Goal: Navigation & Orientation: Find specific page/section

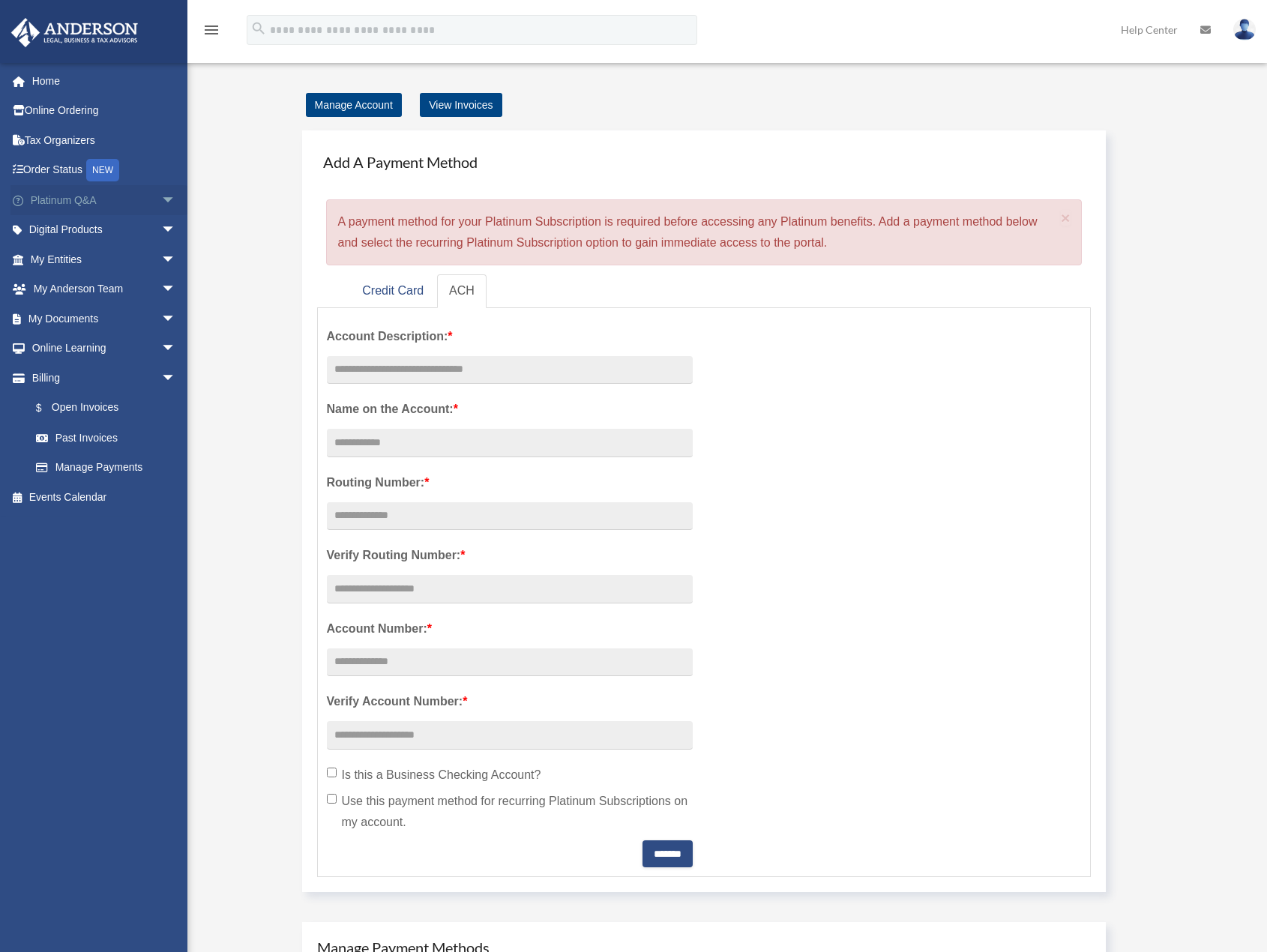
click at [164, 195] on span "arrow_drop_down" at bounding box center [176, 200] width 30 height 31
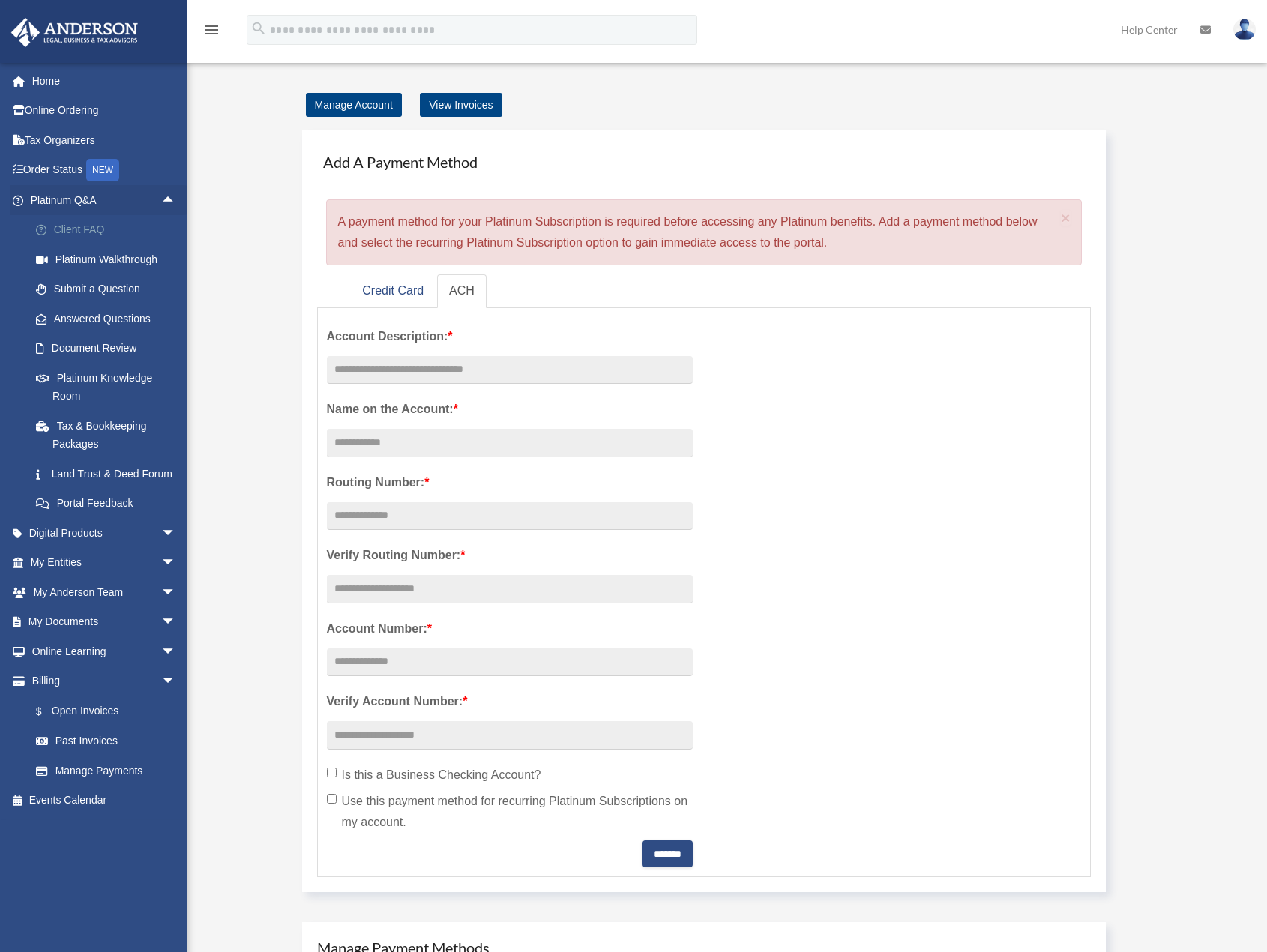
click at [89, 224] on link "Client FAQ" at bounding box center [110, 229] width 178 height 30
click at [52, 79] on link "Home" at bounding box center [105, 80] width 188 height 30
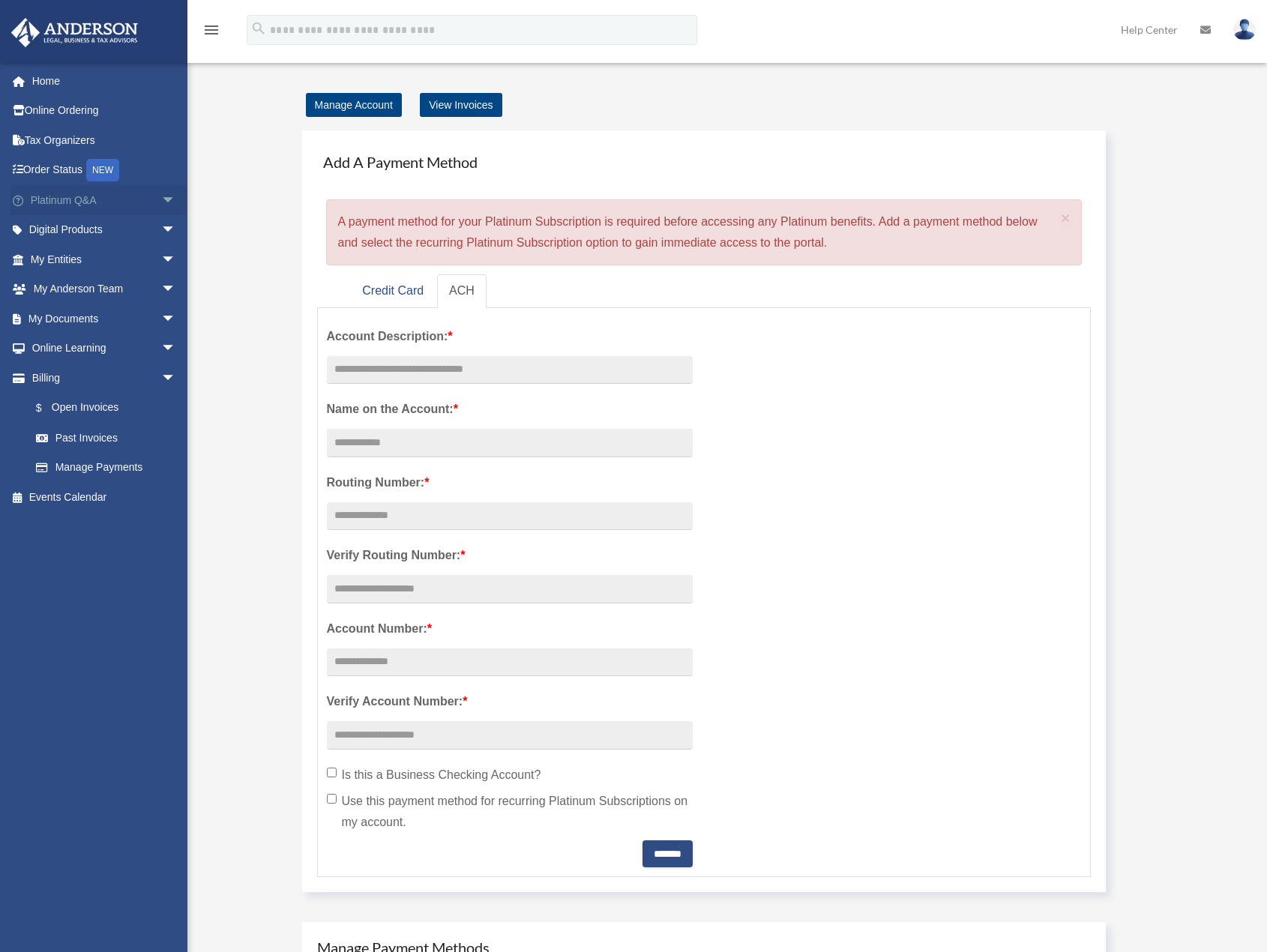
click at [161, 194] on span "arrow_drop_down" at bounding box center [176, 200] width 30 height 31
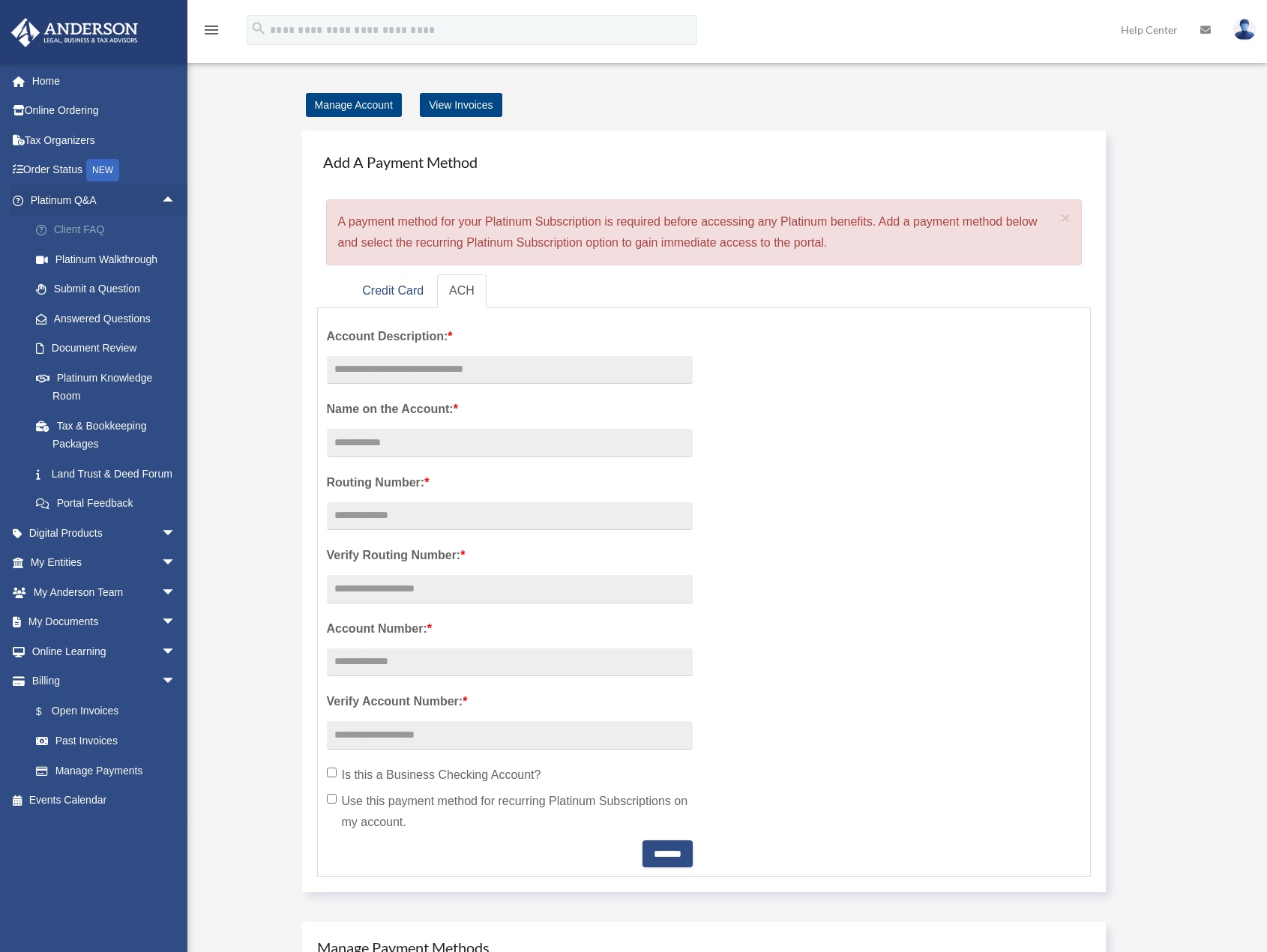
click at [102, 228] on link "Client FAQ" at bounding box center [110, 229] width 178 height 30
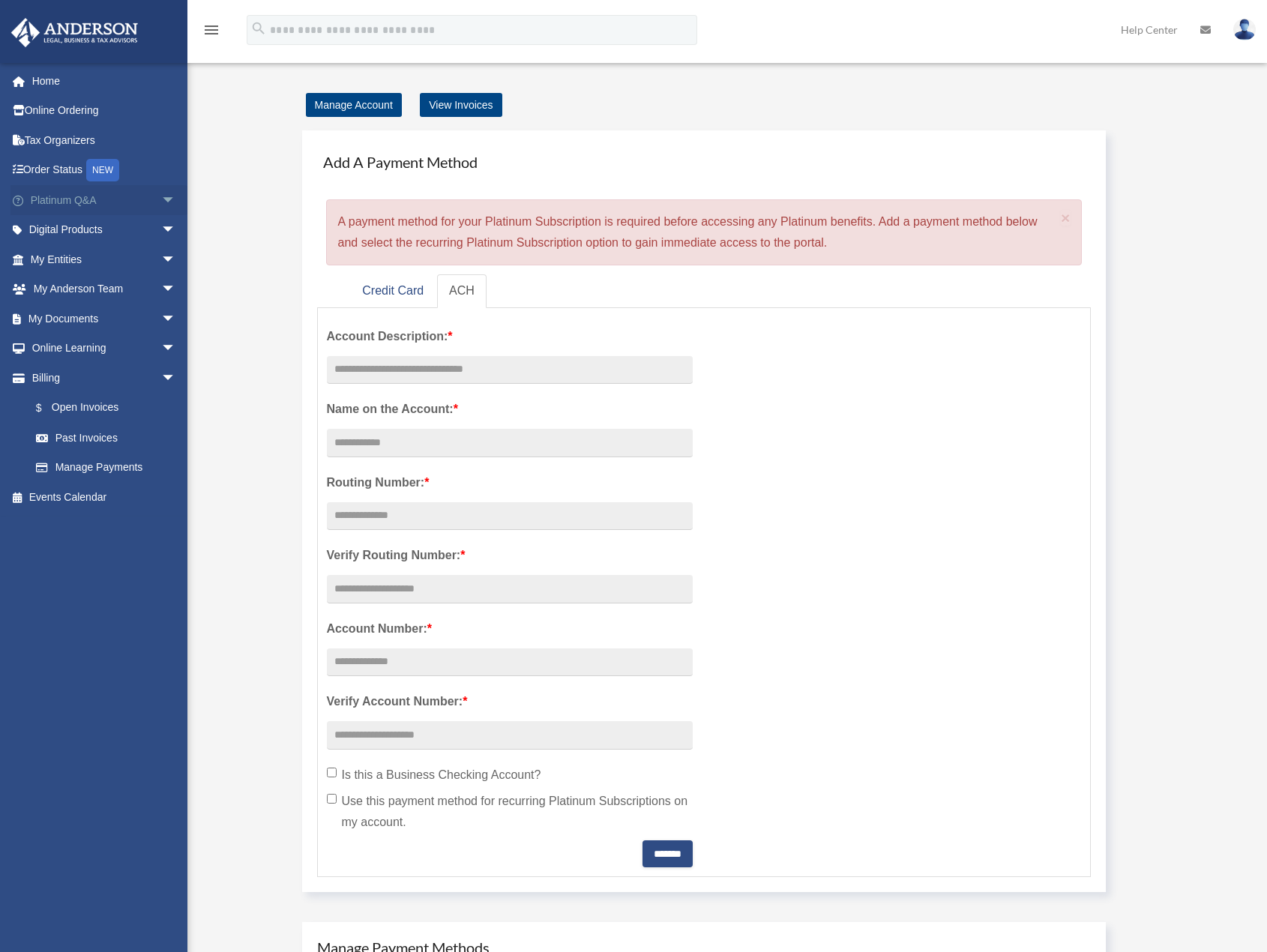
click at [163, 195] on span "arrow_drop_down" at bounding box center [176, 200] width 30 height 31
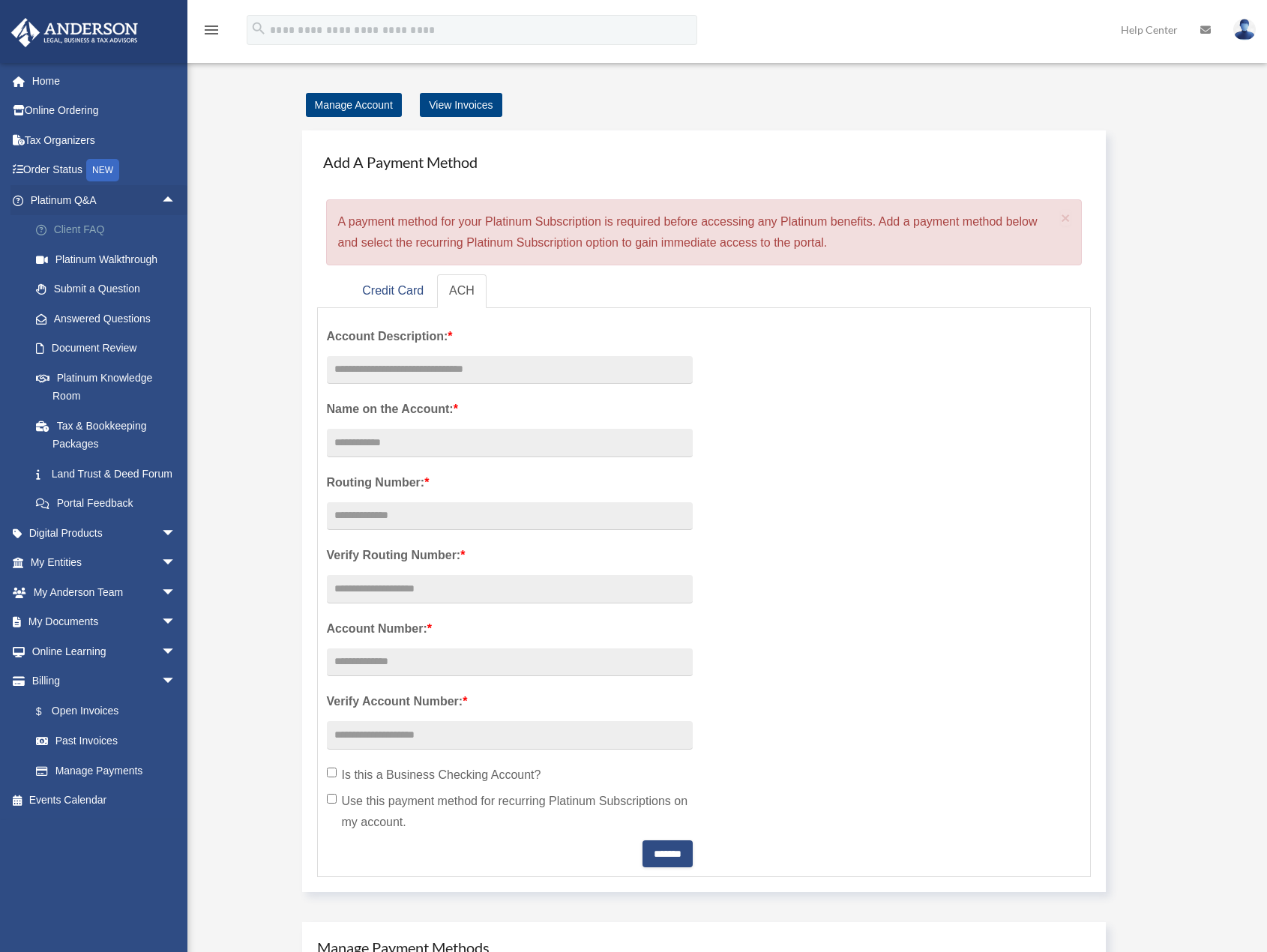
click at [91, 225] on link "Client FAQ" at bounding box center [110, 229] width 178 height 30
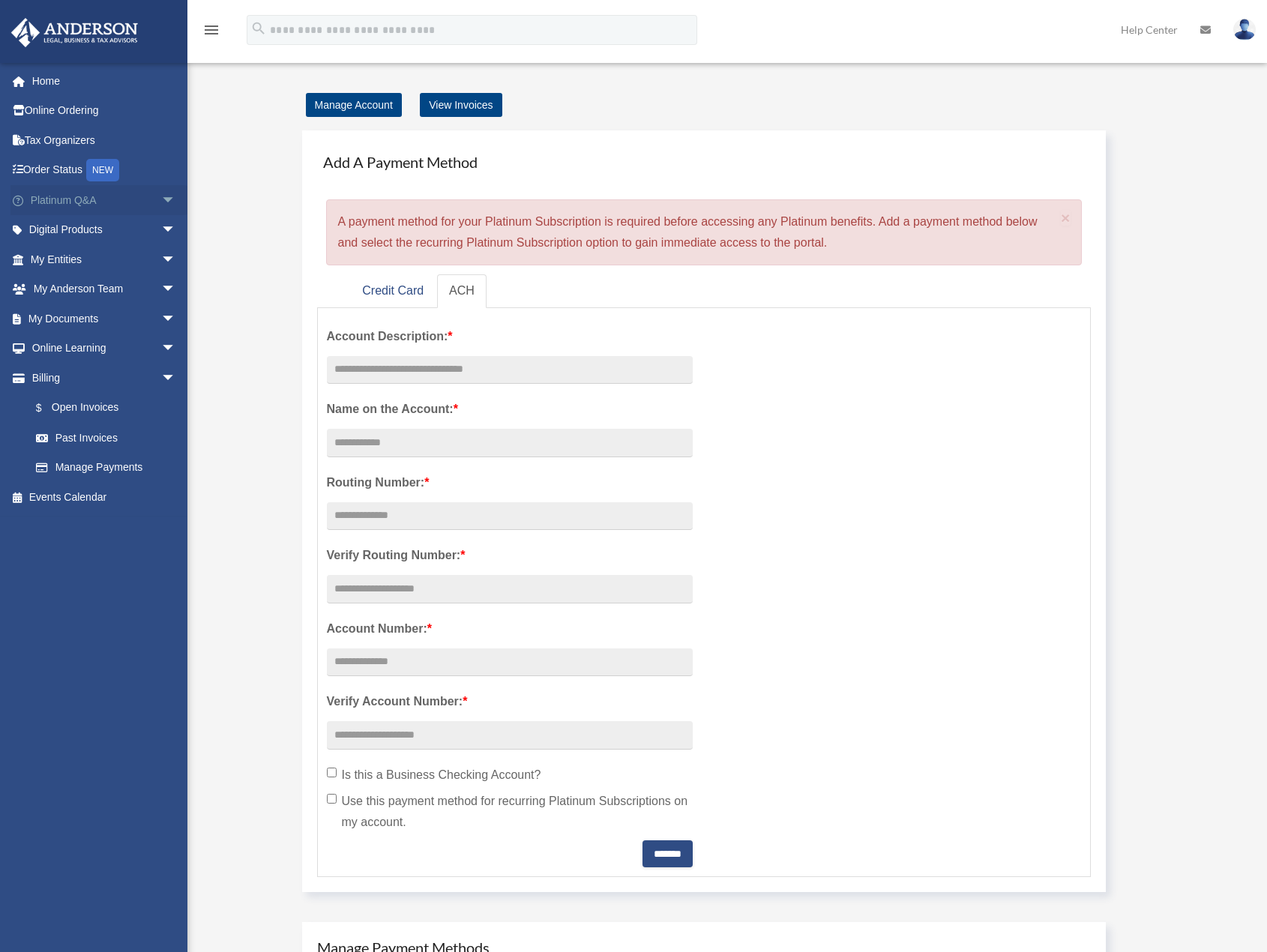
click at [161, 203] on span "arrow_drop_down" at bounding box center [176, 200] width 30 height 31
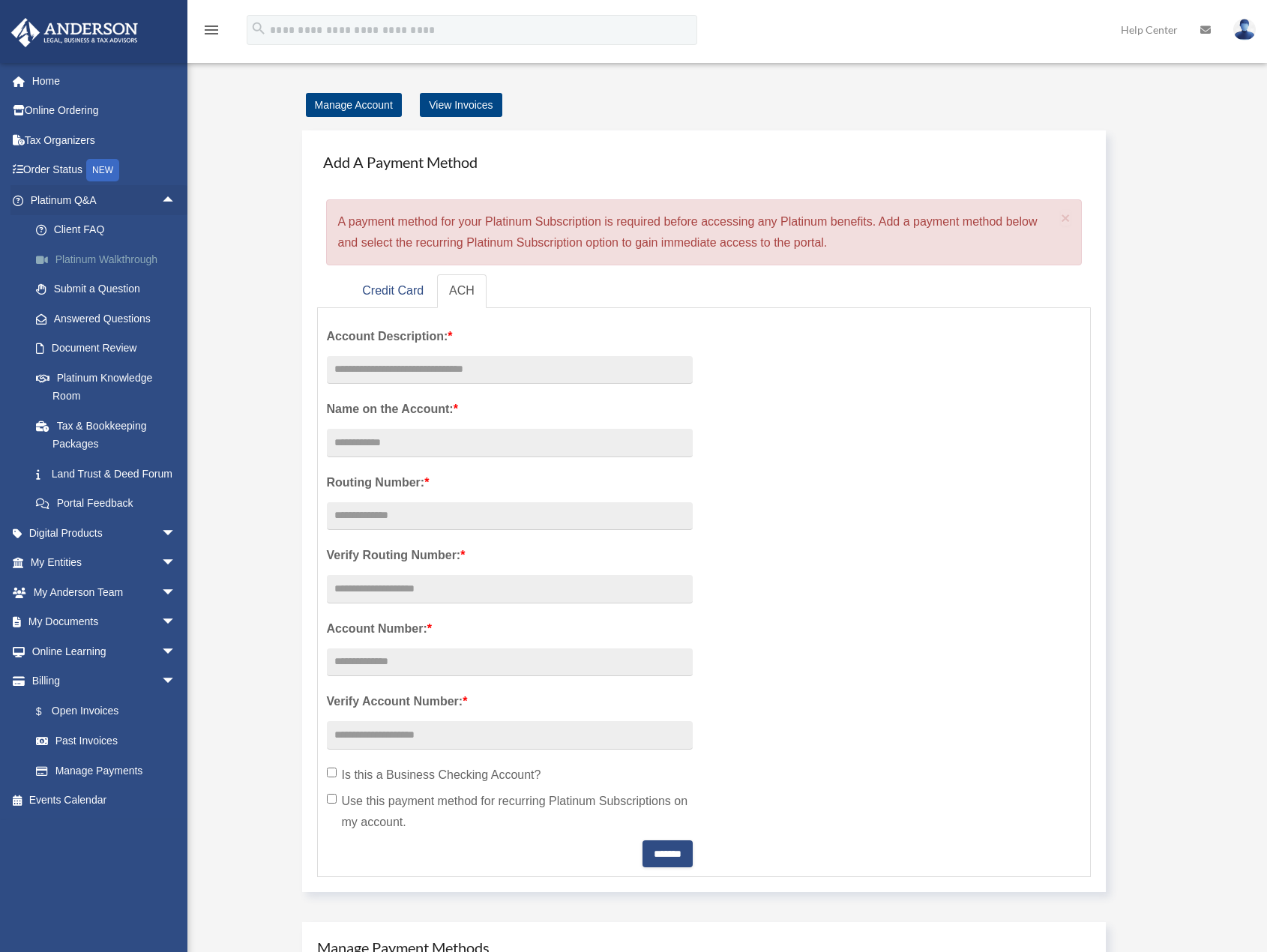
click at [92, 262] on link "Platinum Walkthrough" at bounding box center [110, 259] width 178 height 30
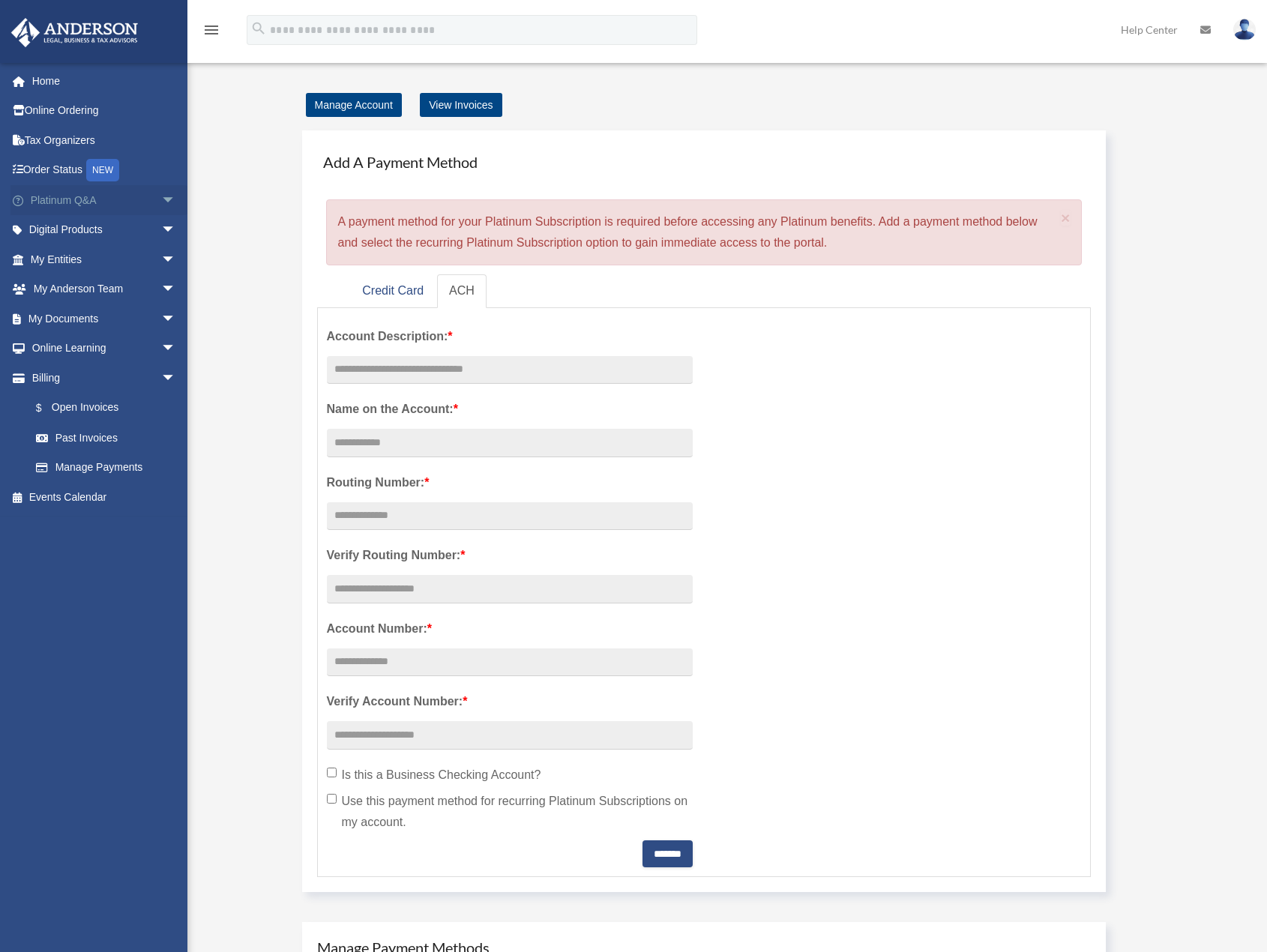
click at [161, 206] on span "arrow_drop_down" at bounding box center [176, 200] width 30 height 31
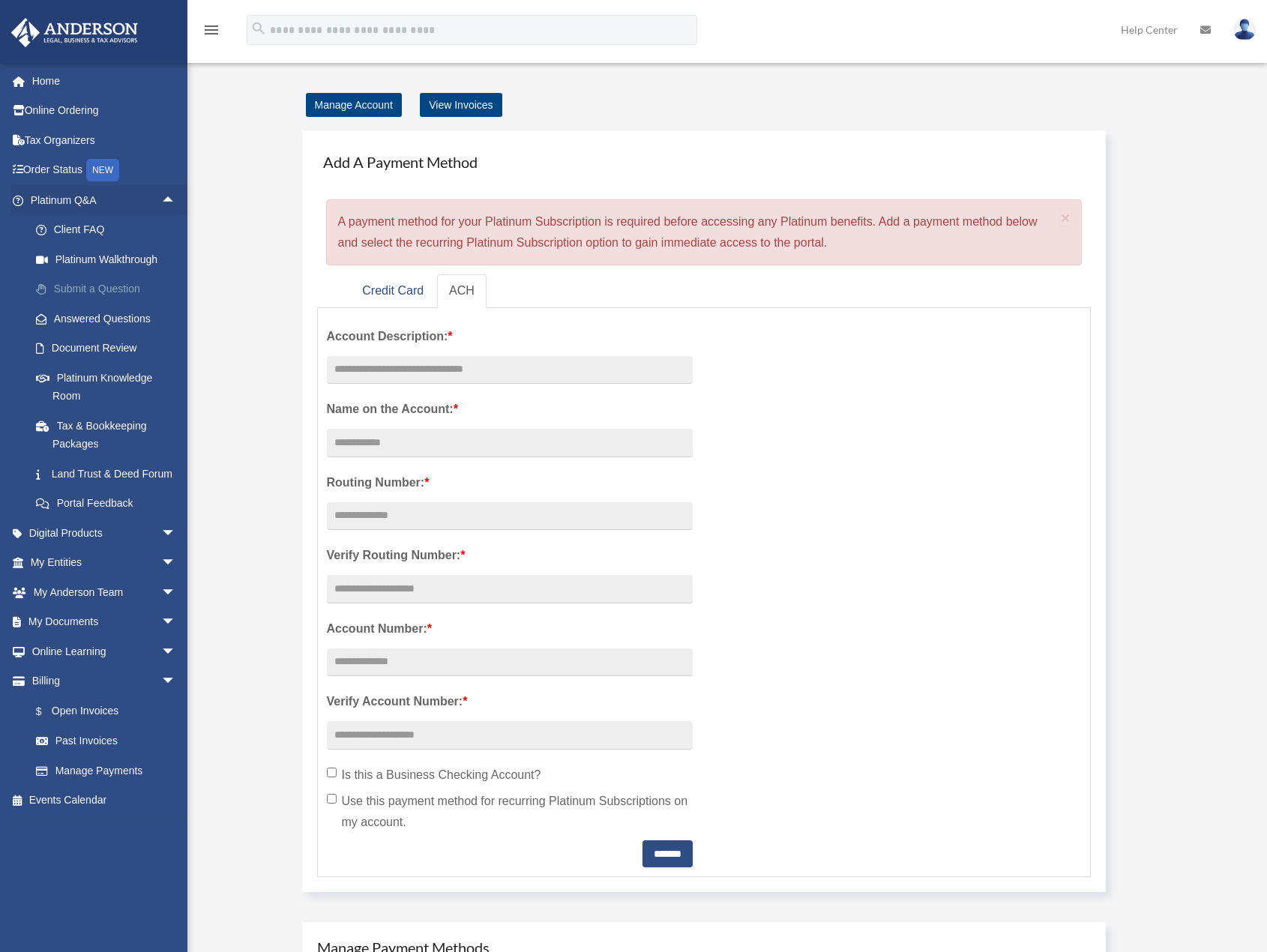
click at [91, 289] on link "Submit a Question" at bounding box center [110, 289] width 178 height 30
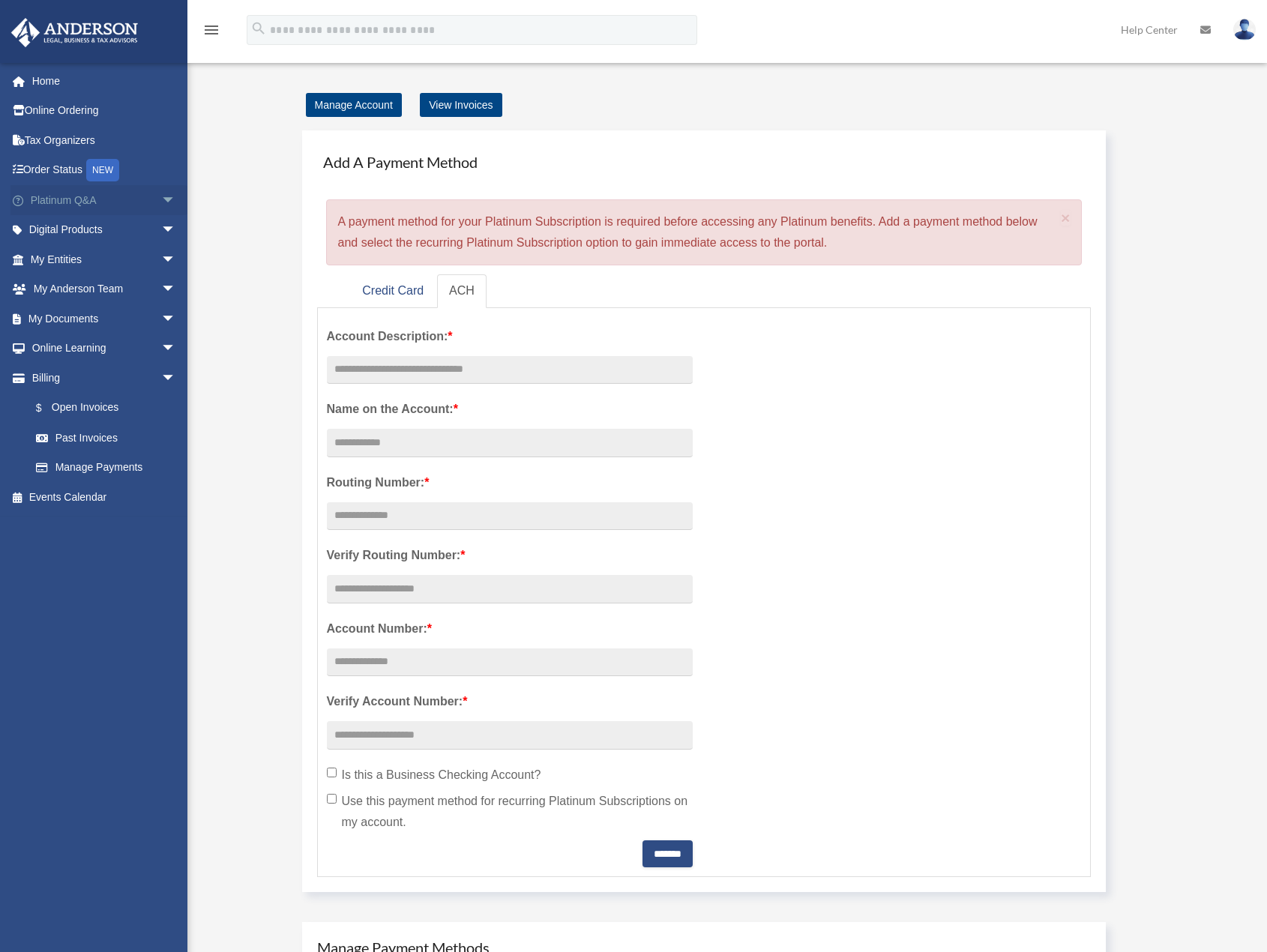
click at [141, 201] on link "Platinum Q&A arrow_drop_down" at bounding box center [105, 199] width 188 height 30
click at [161, 202] on span "arrow_drop_down" at bounding box center [176, 200] width 30 height 31
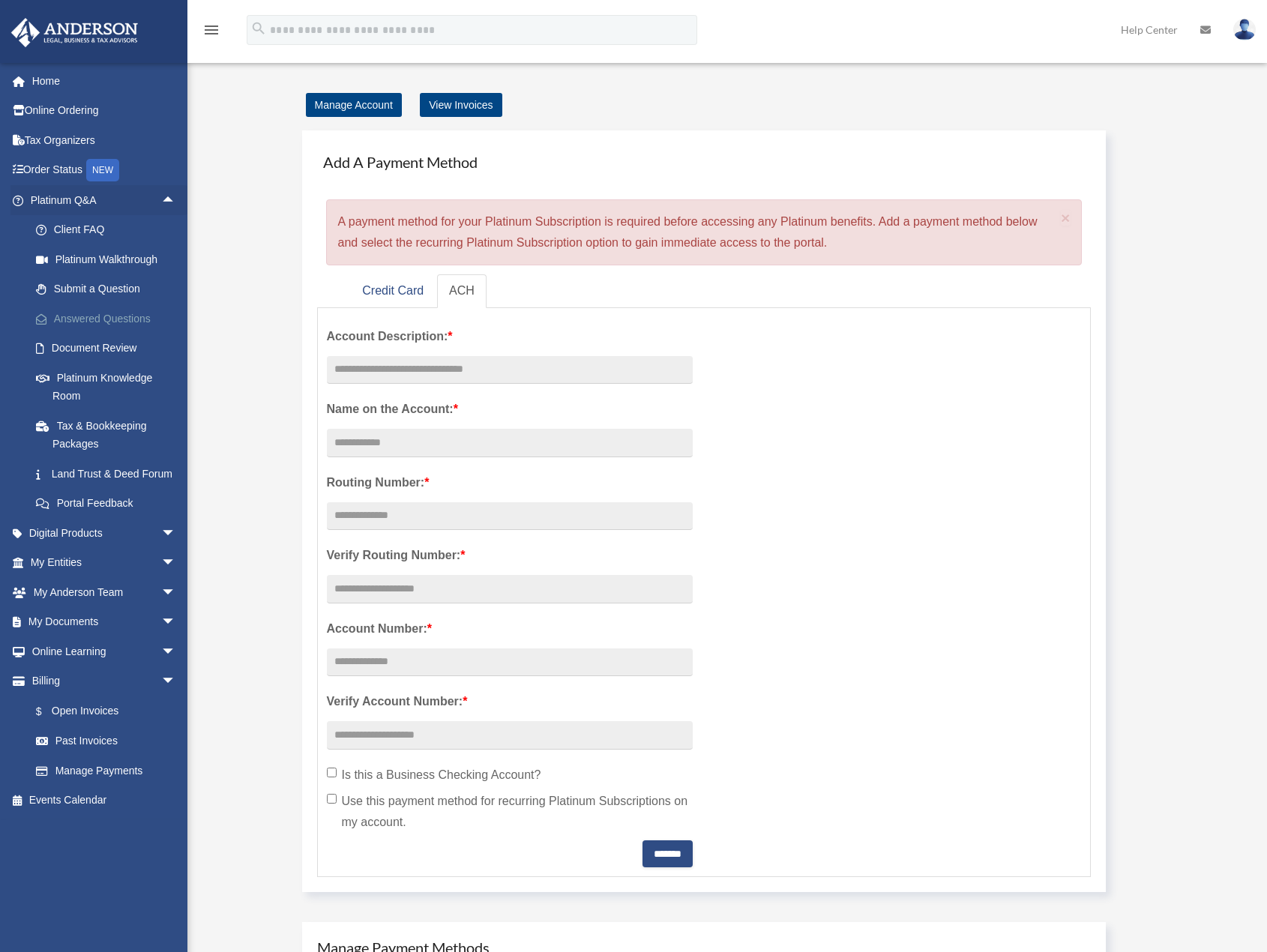
click at [90, 319] on link "Answered Questions" at bounding box center [110, 318] width 178 height 30
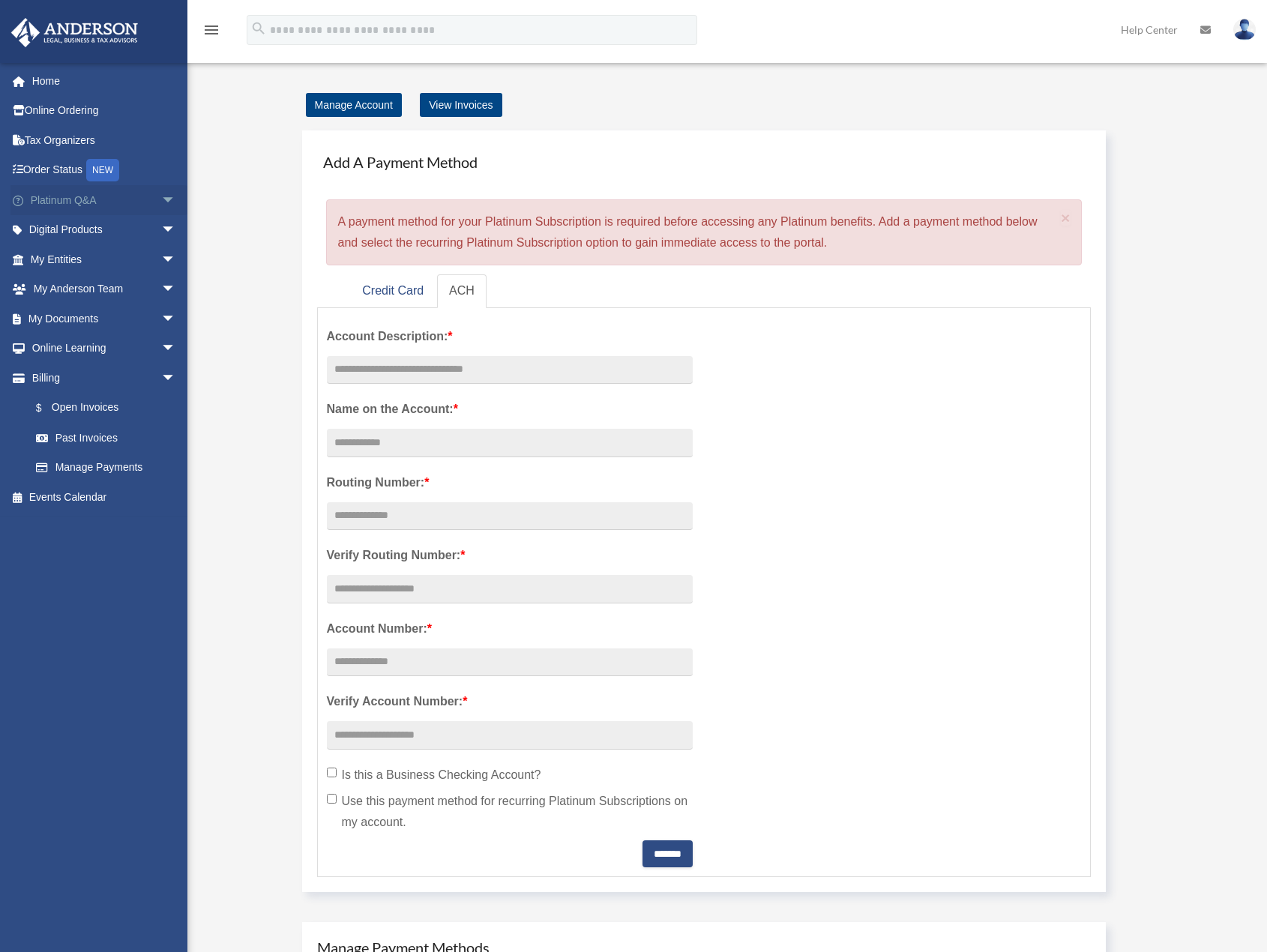
click at [161, 202] on span "arrow_drop_down" at bounding box center [176, 200] width 30 height 31
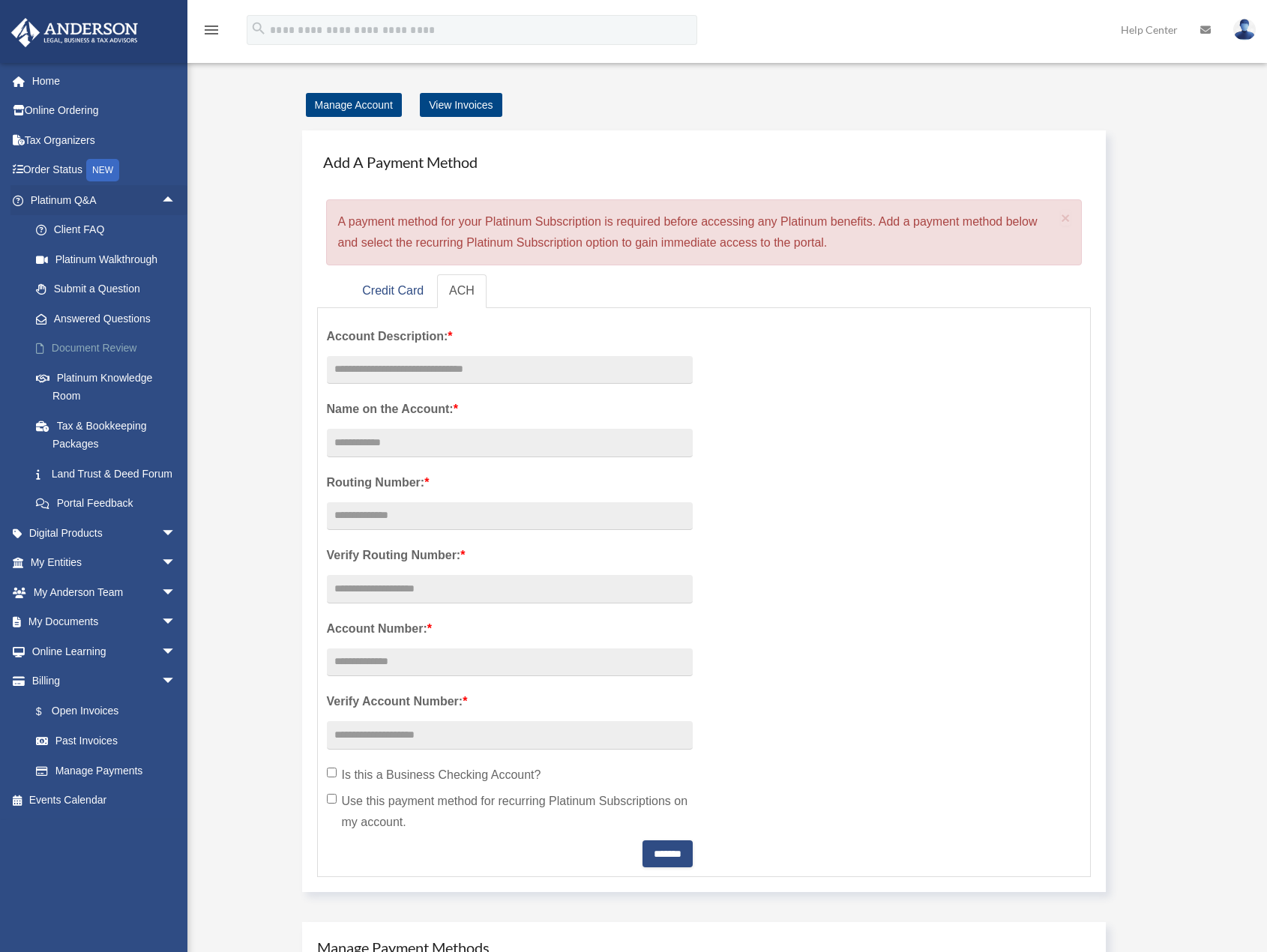
click at [86, 348] on link "Document Review" at bounding box center [110, 348] width 178 height 30
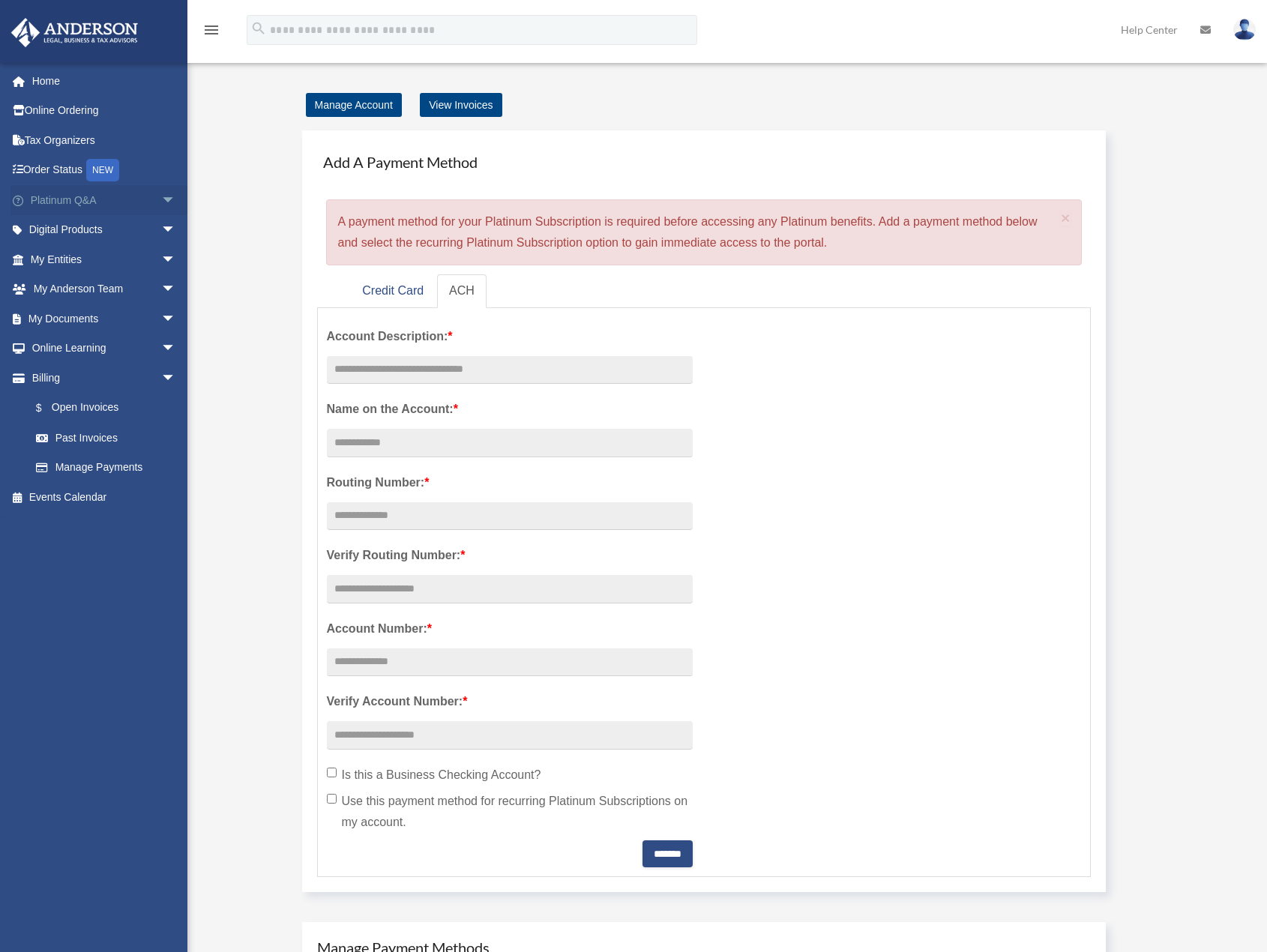
click at [162, 203] on span "arrow_drop_down" at bounding box center [176, 200] width 30 height 31
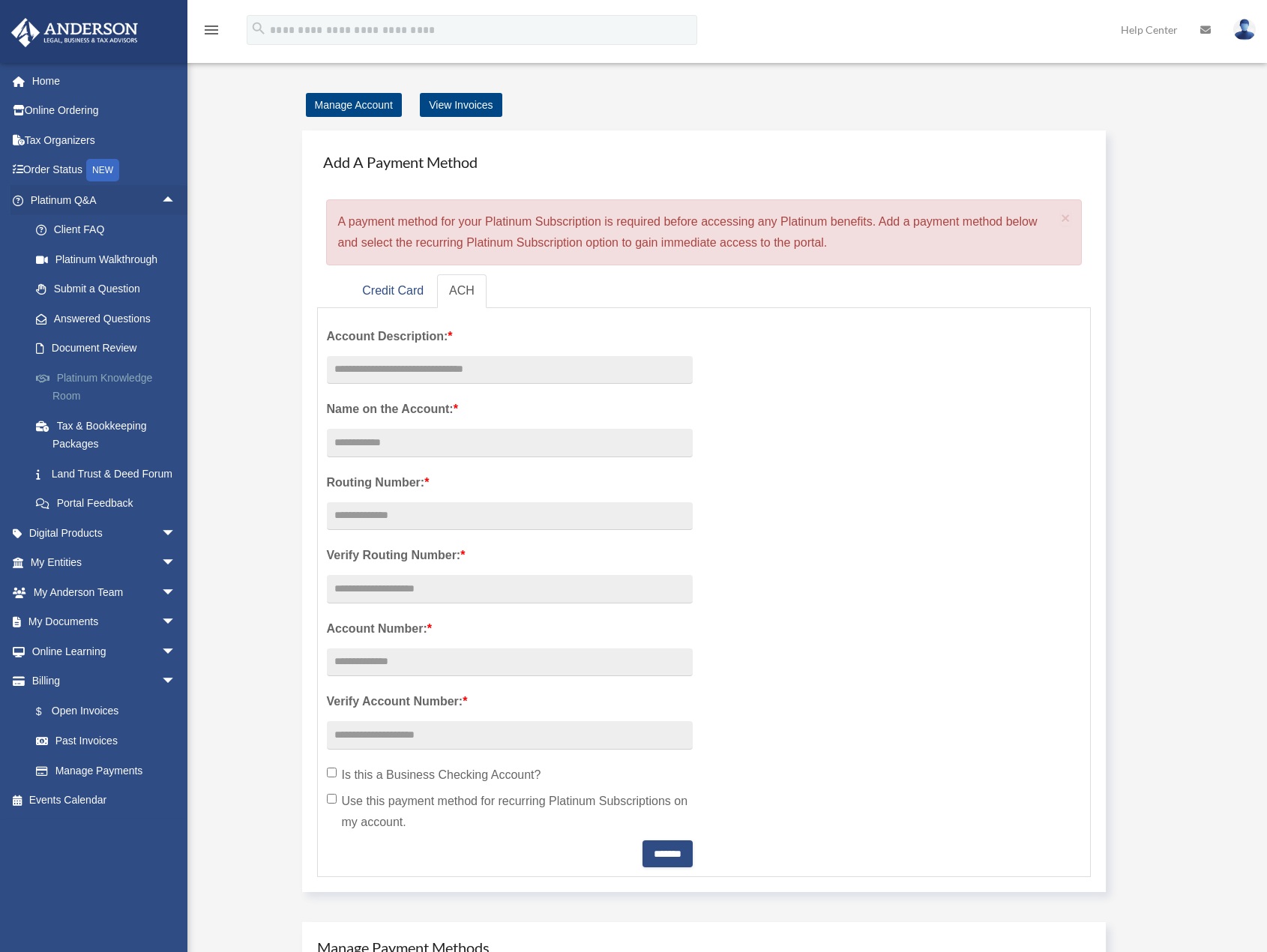
click at [97, 379] on link "Platinum Knowledge Room" at bounding box center [110, 386] width 178 height 48
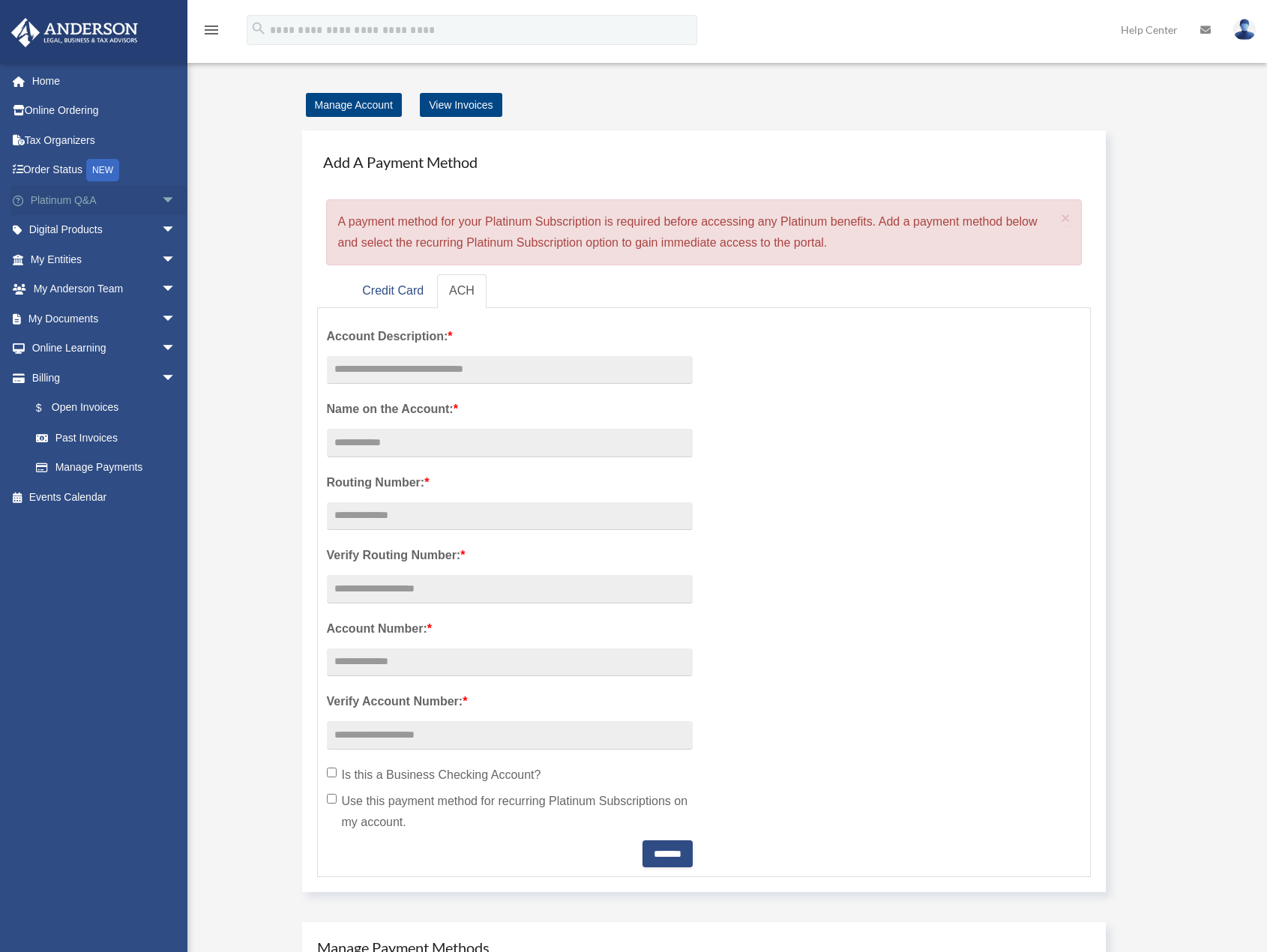
click at [161, 198] on span "arrow_drop_down" at bounding box center [176, 200] width 30 height 31
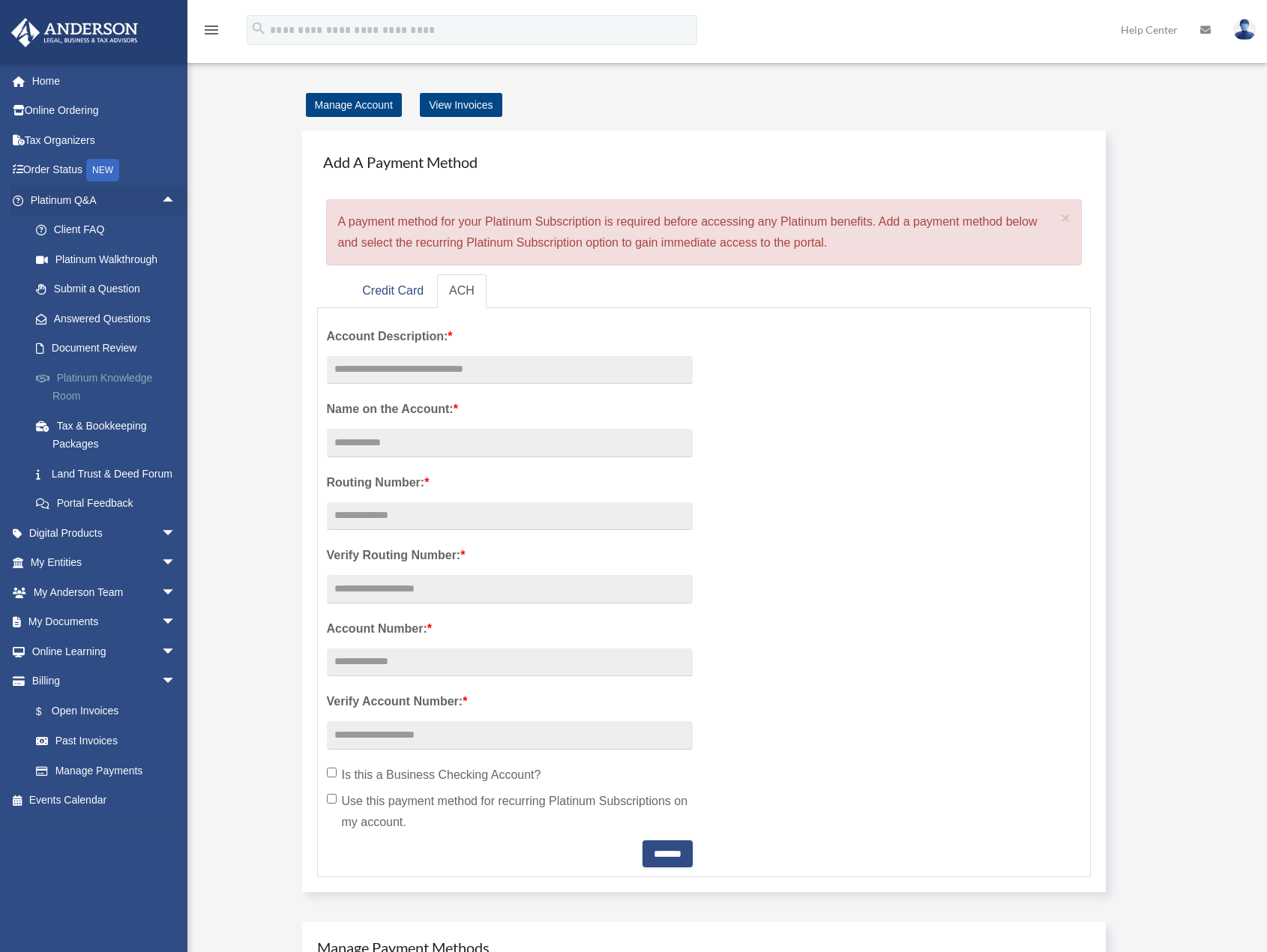
click at [80, 390] on link "Platinum Knowledge Room" at bounding box center [110, 386] width 178 height 48
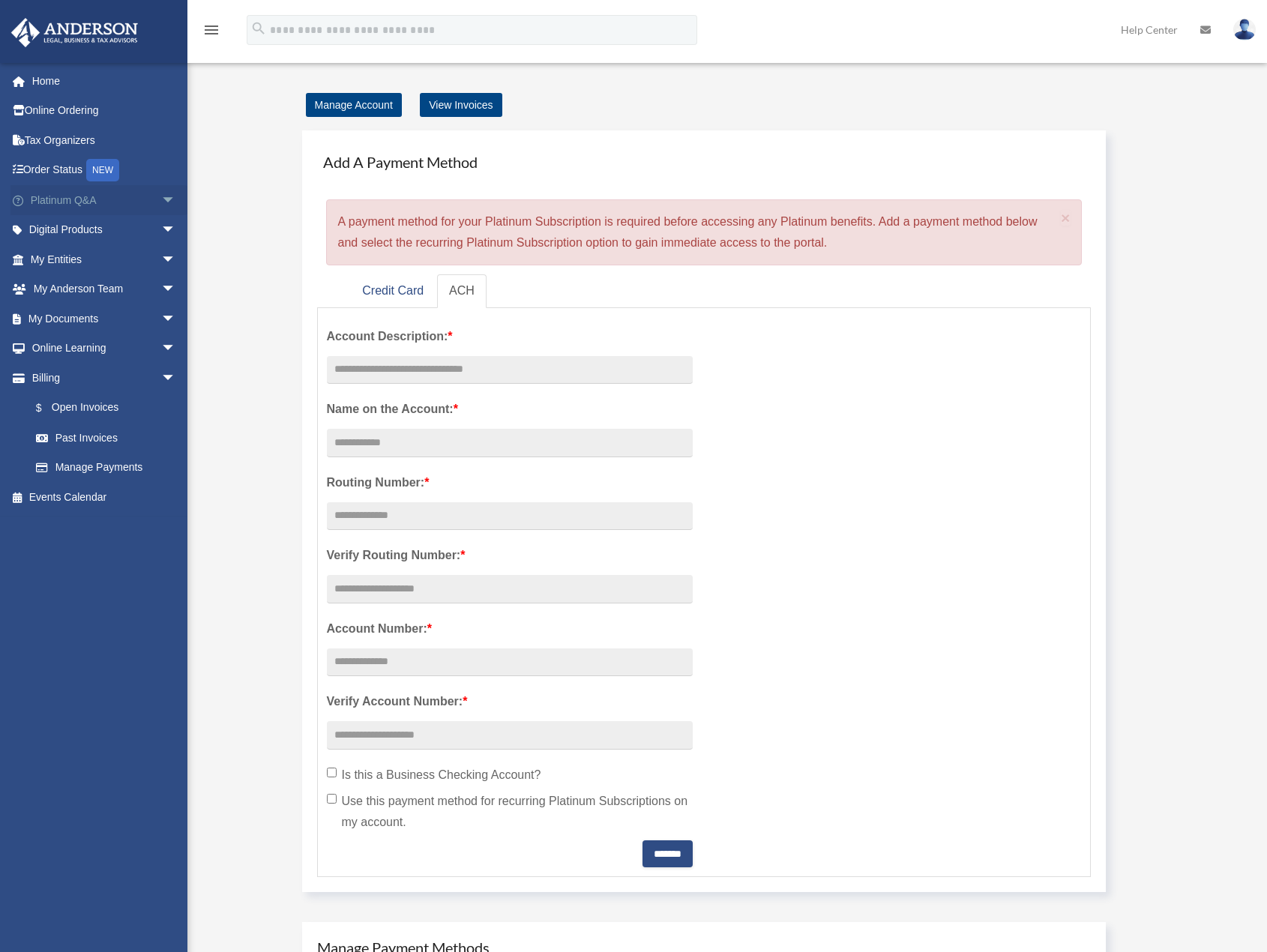
click at [161, 204] on span "arrow_drop_down" at bounding box center [176, 200] width 30 height 31
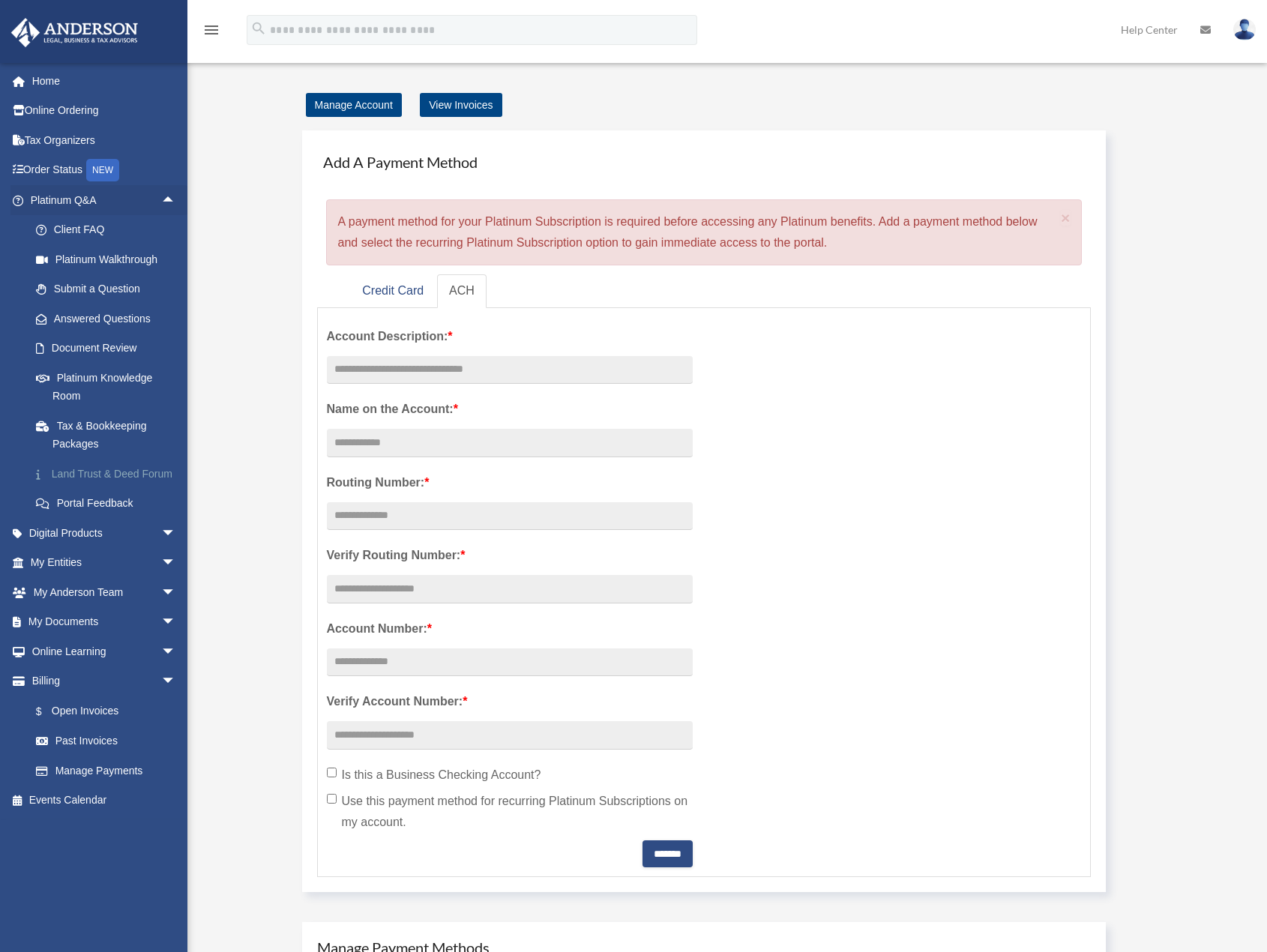
click at [68, 468] on link "Land Trust & Deed Forum" at bounding box center [110, 474] width 178 height 30
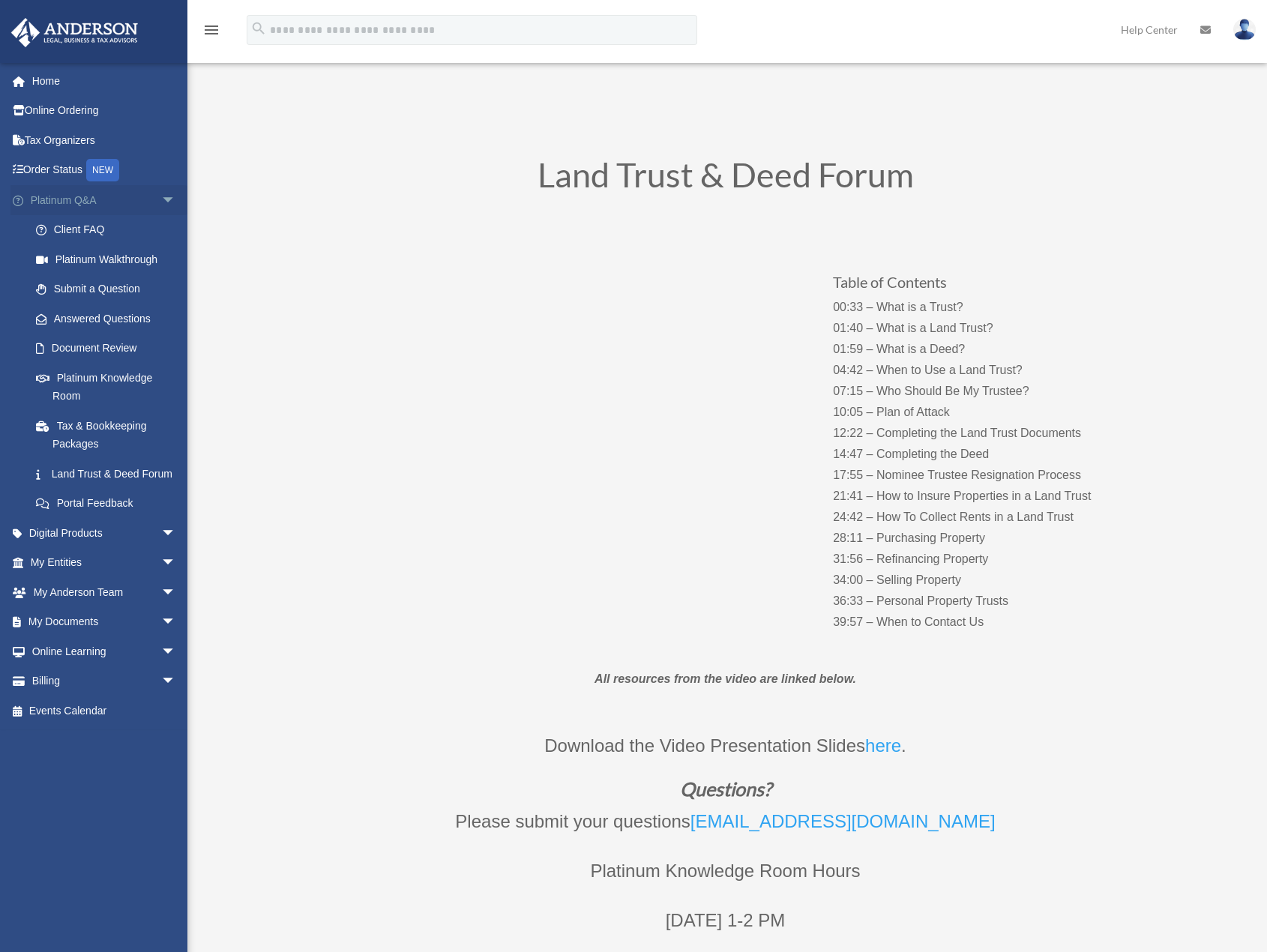
click at [161, 201] on span "arrow_drop_down" at bounding box center [176, 200] width 30 height 31
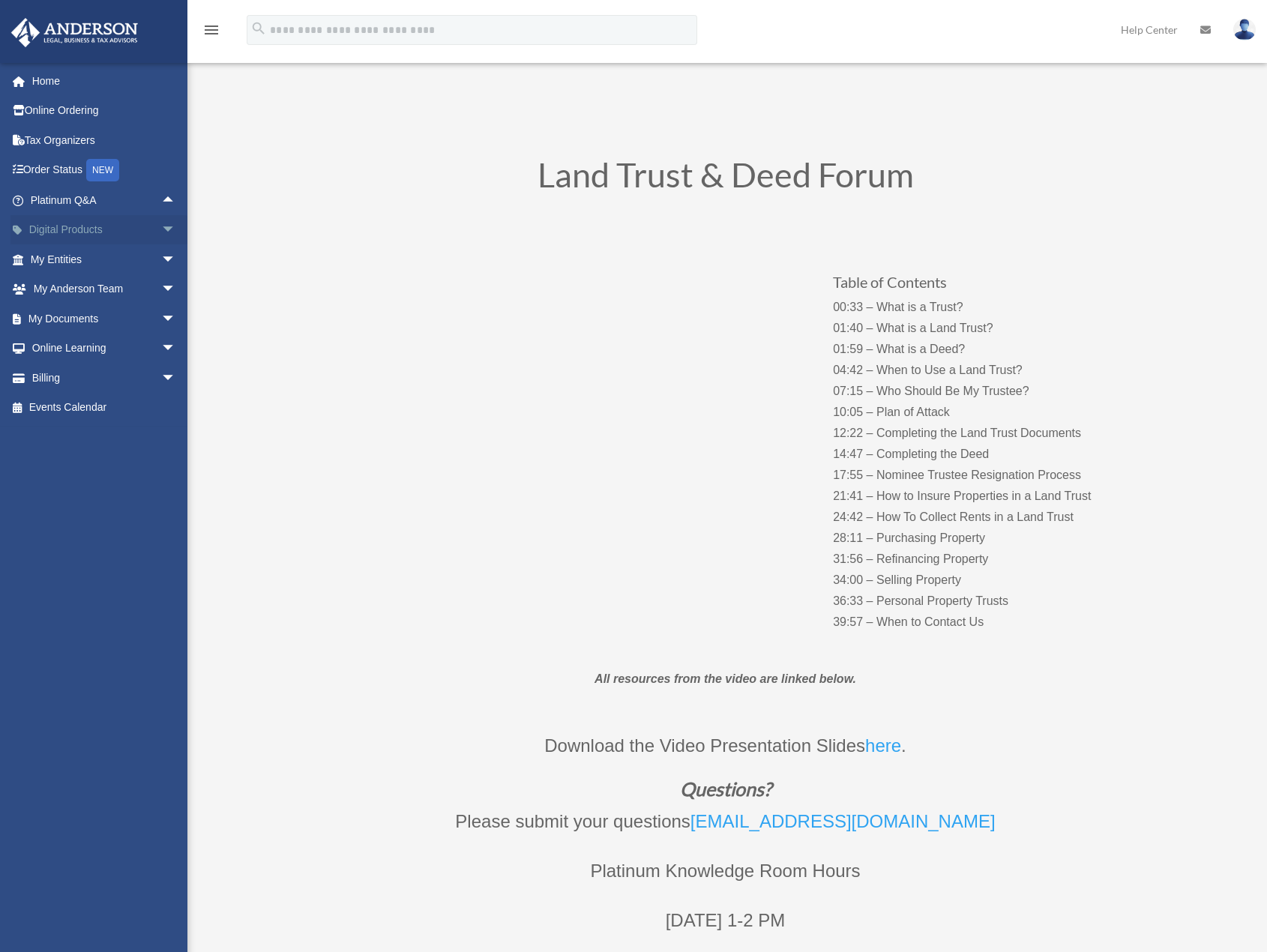
click at [161, 227] on span "arrow_drop_down" at bounding box center [176, 230] width 30 height 31
click at [98, 260] on div "Tax Toolbox" at bounding box center [116, 259] width 127 height 19
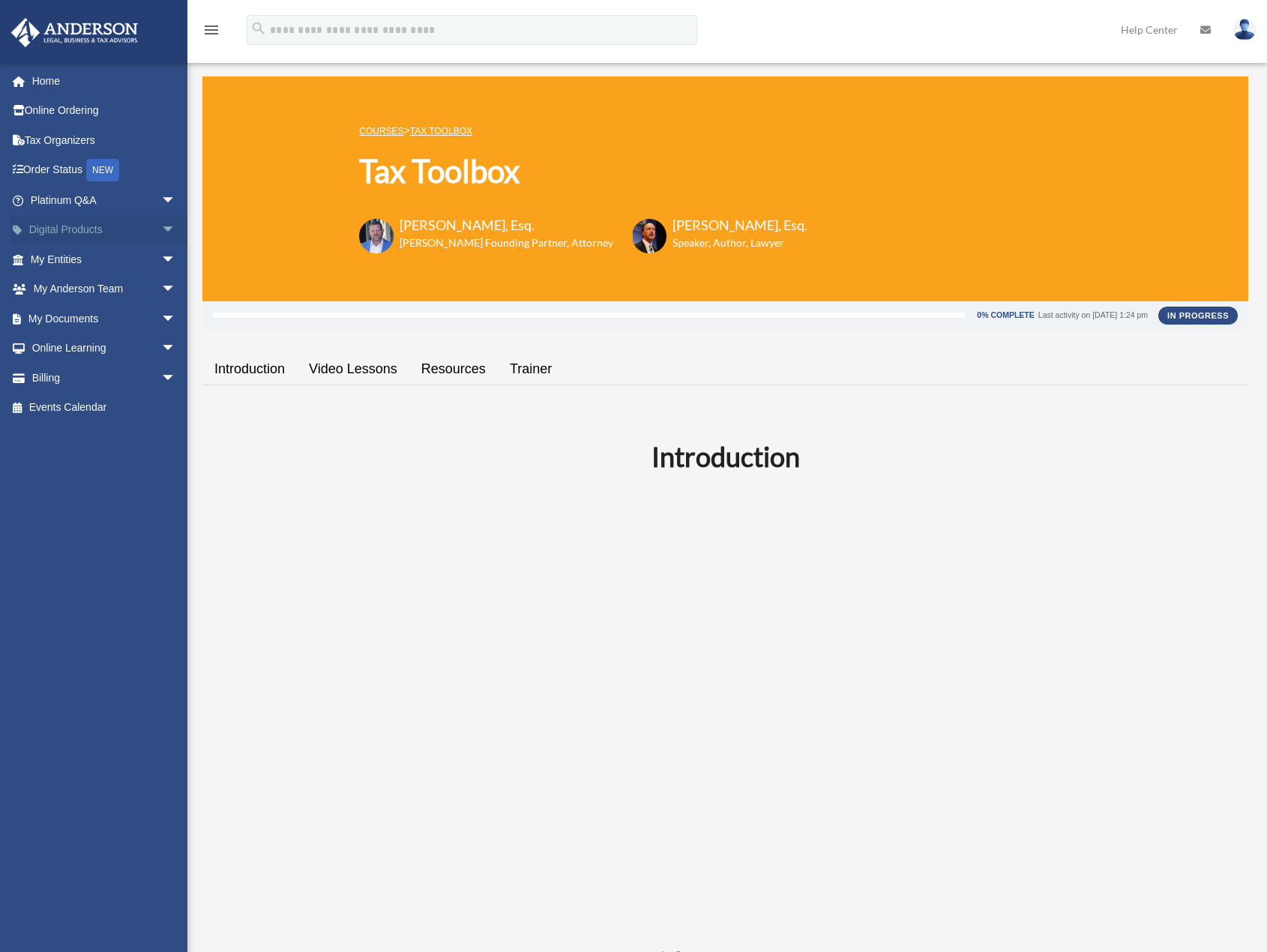
click at [161, 231] on span "arrow_drop_down" at bounding box center [176, 230] width 30 height 31
click at [97, 296] on div "Virtual Bookkeeping" at bounding box center [116, 289] width 127 height 19
click at [88, 344] on div "Wholesale Trust Kit" at bounding box center [116, 348] width 127 height 19
click at [161, 224] on span "arrow_drop_up" at bounding box center [176, 230] width 30 height 31
click at [161, 259] on span "arrow_drop_down" at bounding box center [176, 259] width 30 height 31
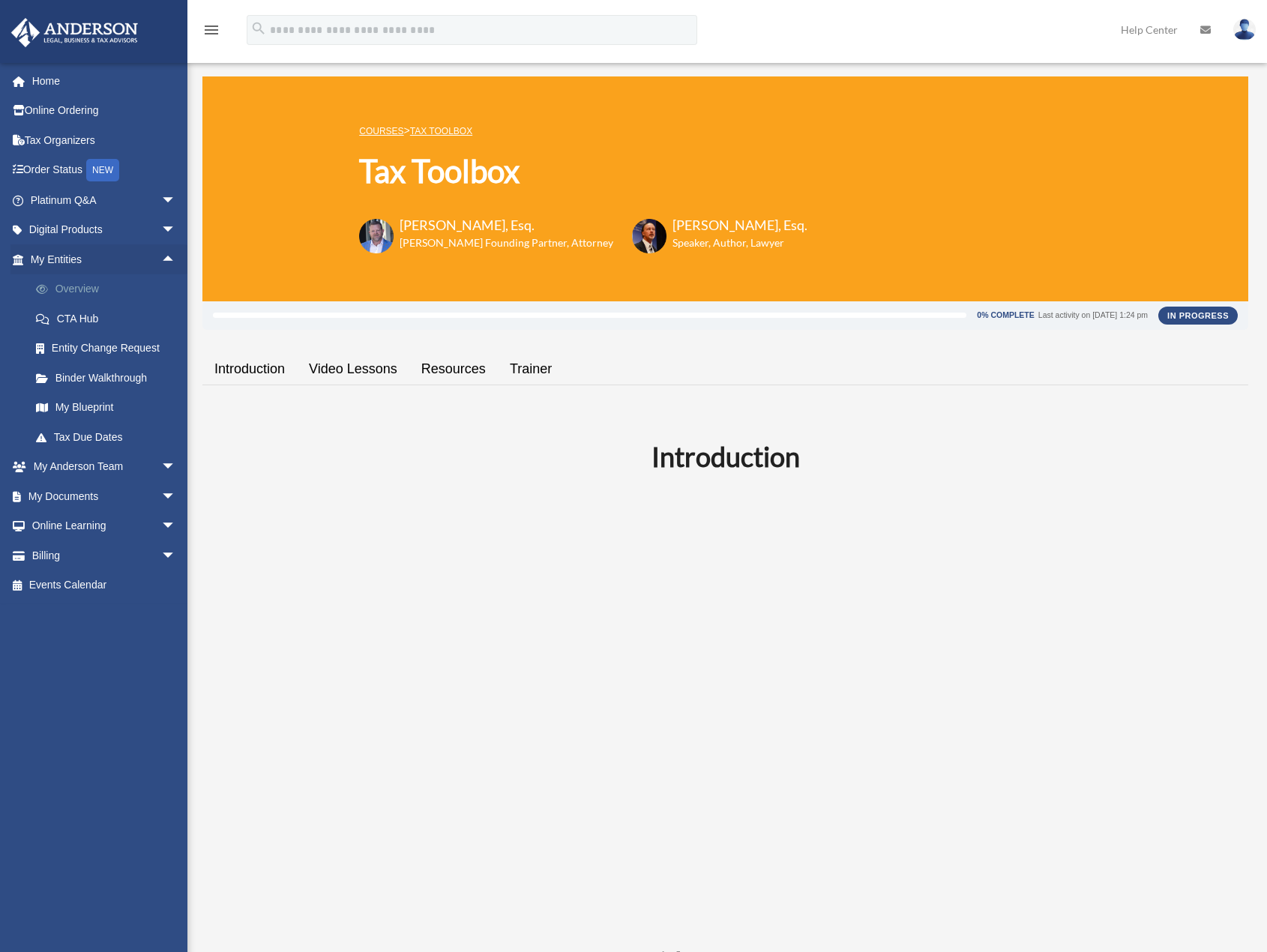
click at [84, 289] on link "Overview" at bounding box center [110, 289] width 178 height 30
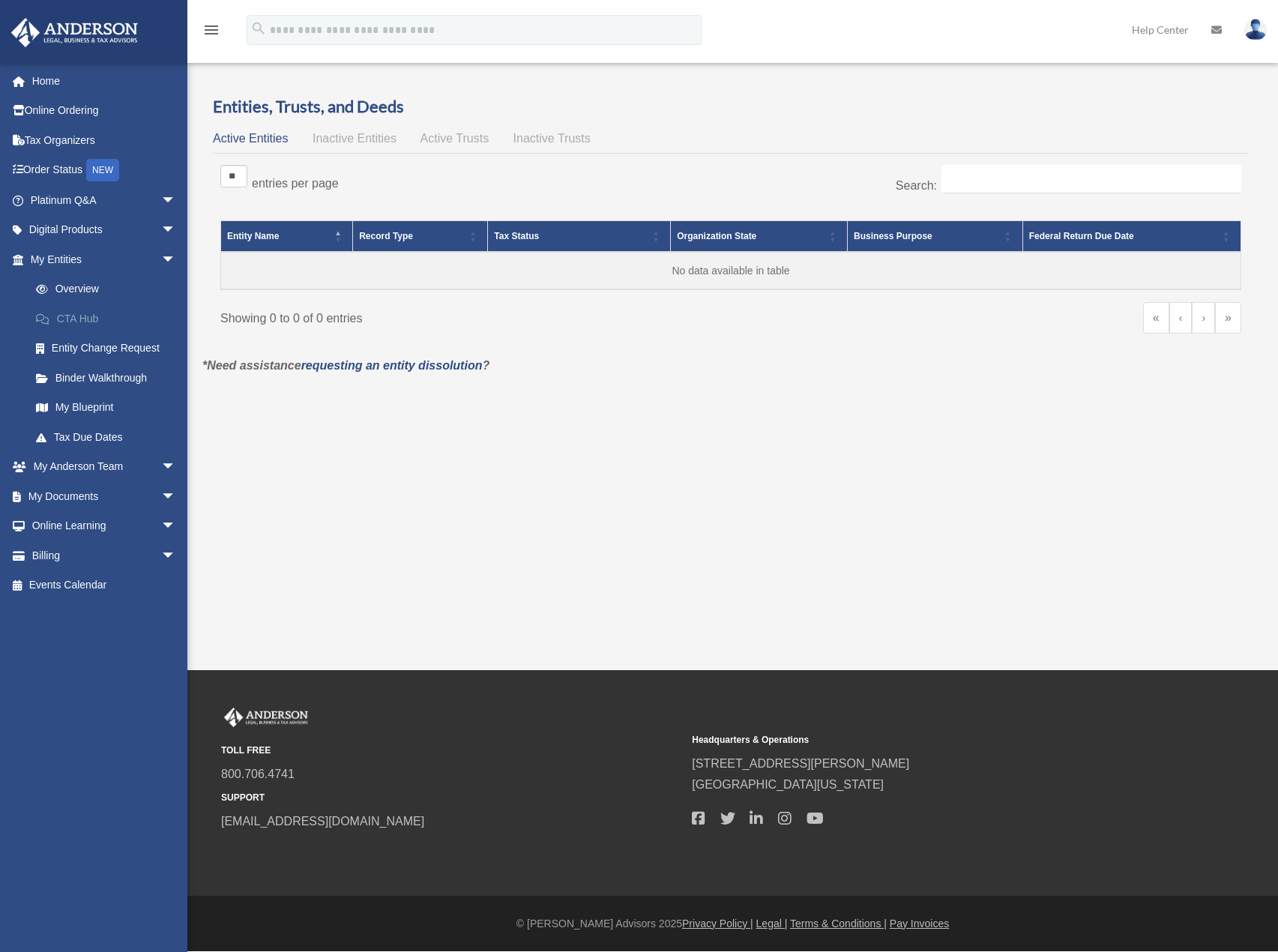
click at [83, 319] on link "CTA Hub" at bounding box center [109, 318] width 178 height 30
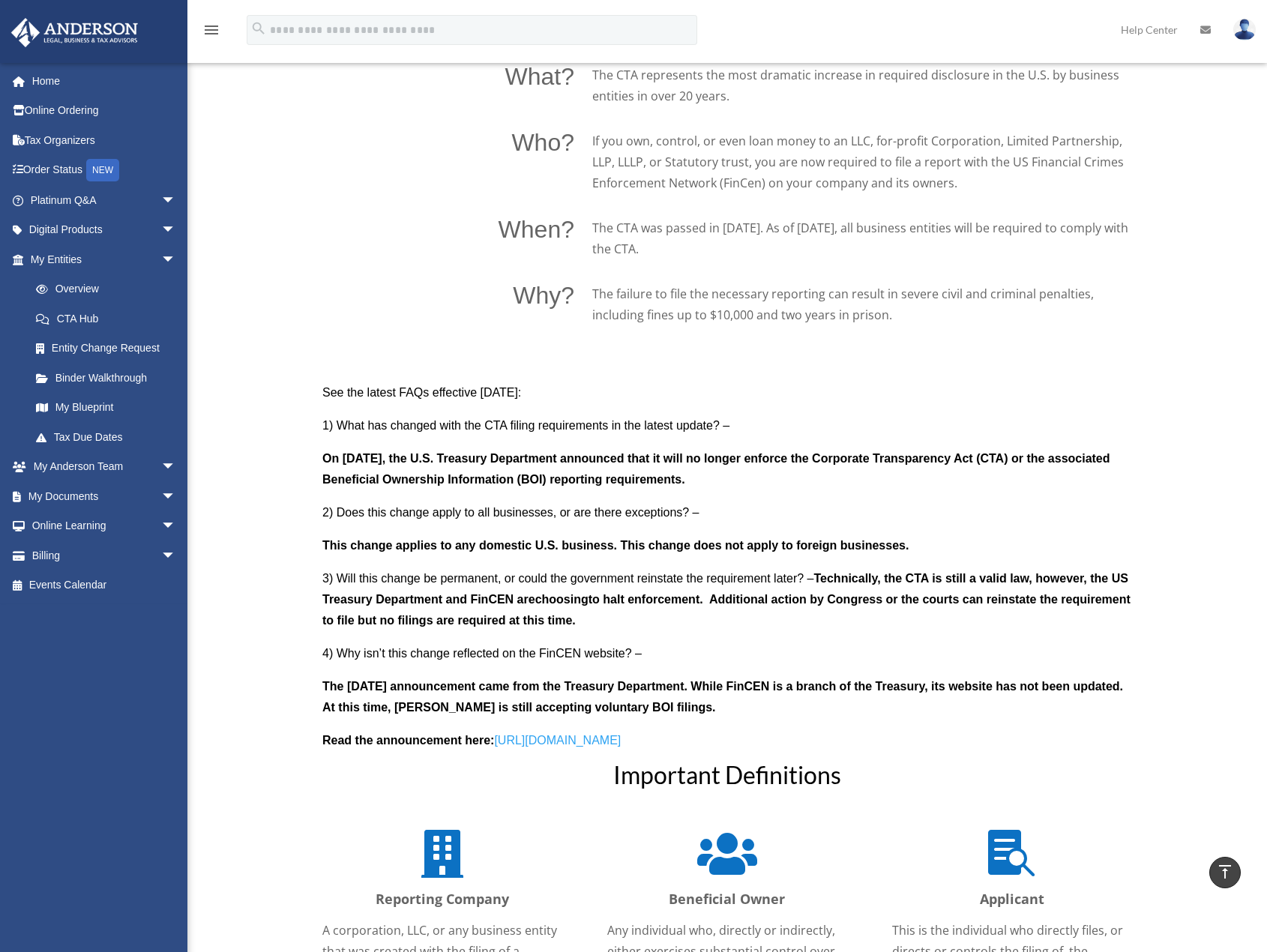
scroll to position [1049, 0]
click at [82, 347] on link "Entity Change Request" at bounding box center [110, 348] width 178 height 30
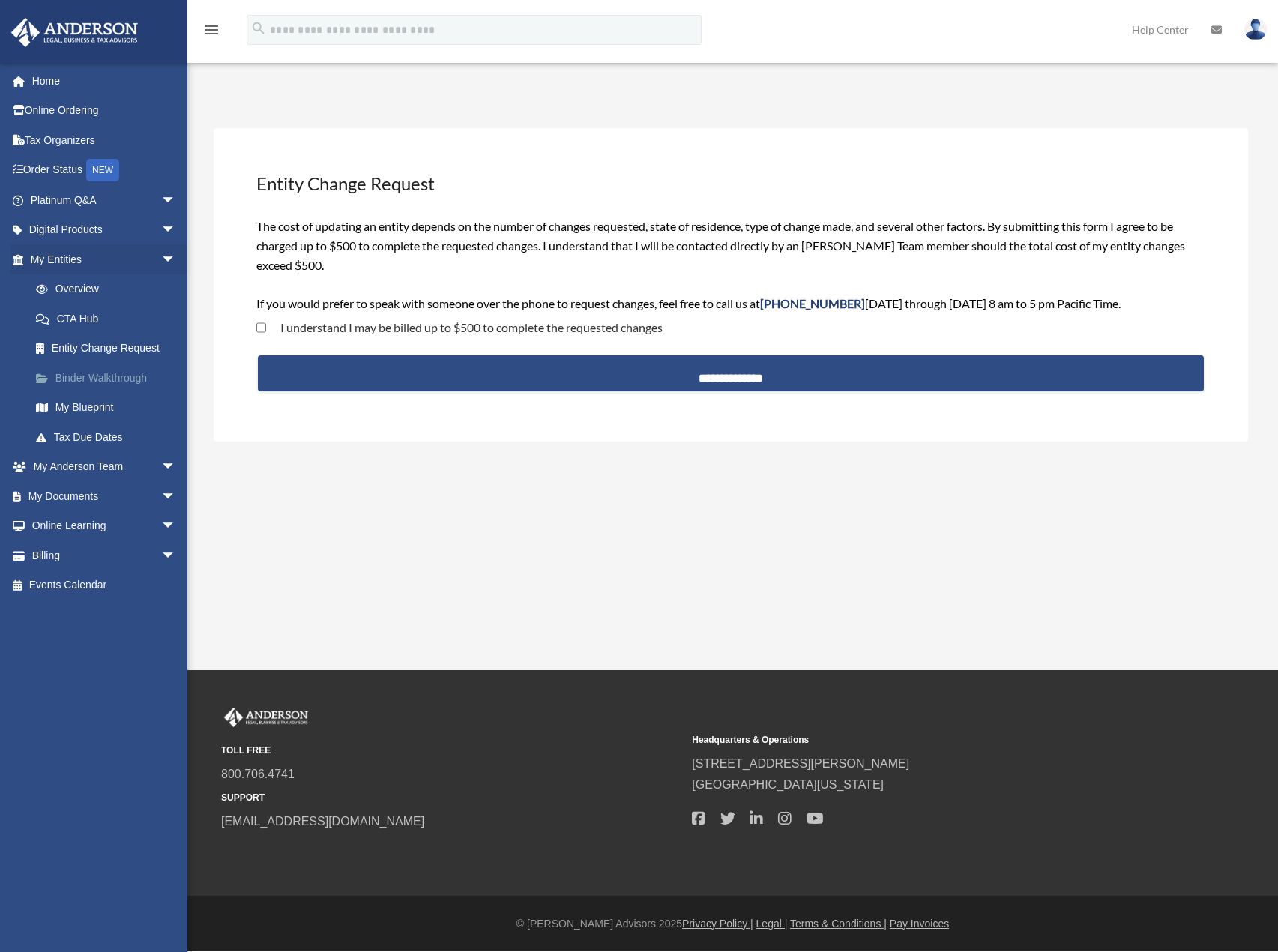
click at [75, 375] on link "Binder Walkthrough" at bounding box center [109, 377] width 178 height 30
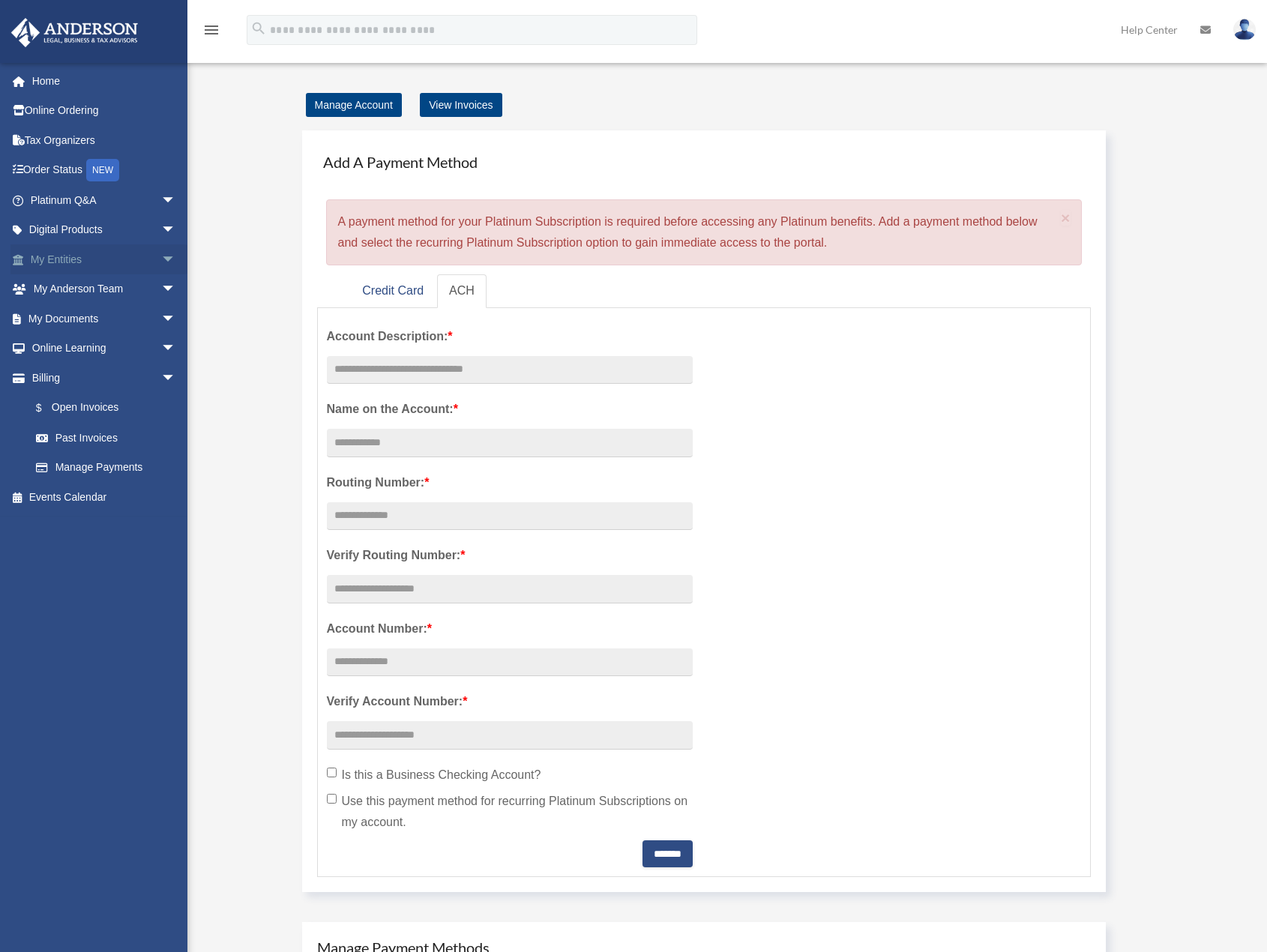
click at [133, 259] on link "My Entities arrow_drop_down" at bounding box center [105, 259] width 188 height 30
click at [161, 260] on span "arrow_drop_down" at bounding box center [176, 259] width 30 height 31
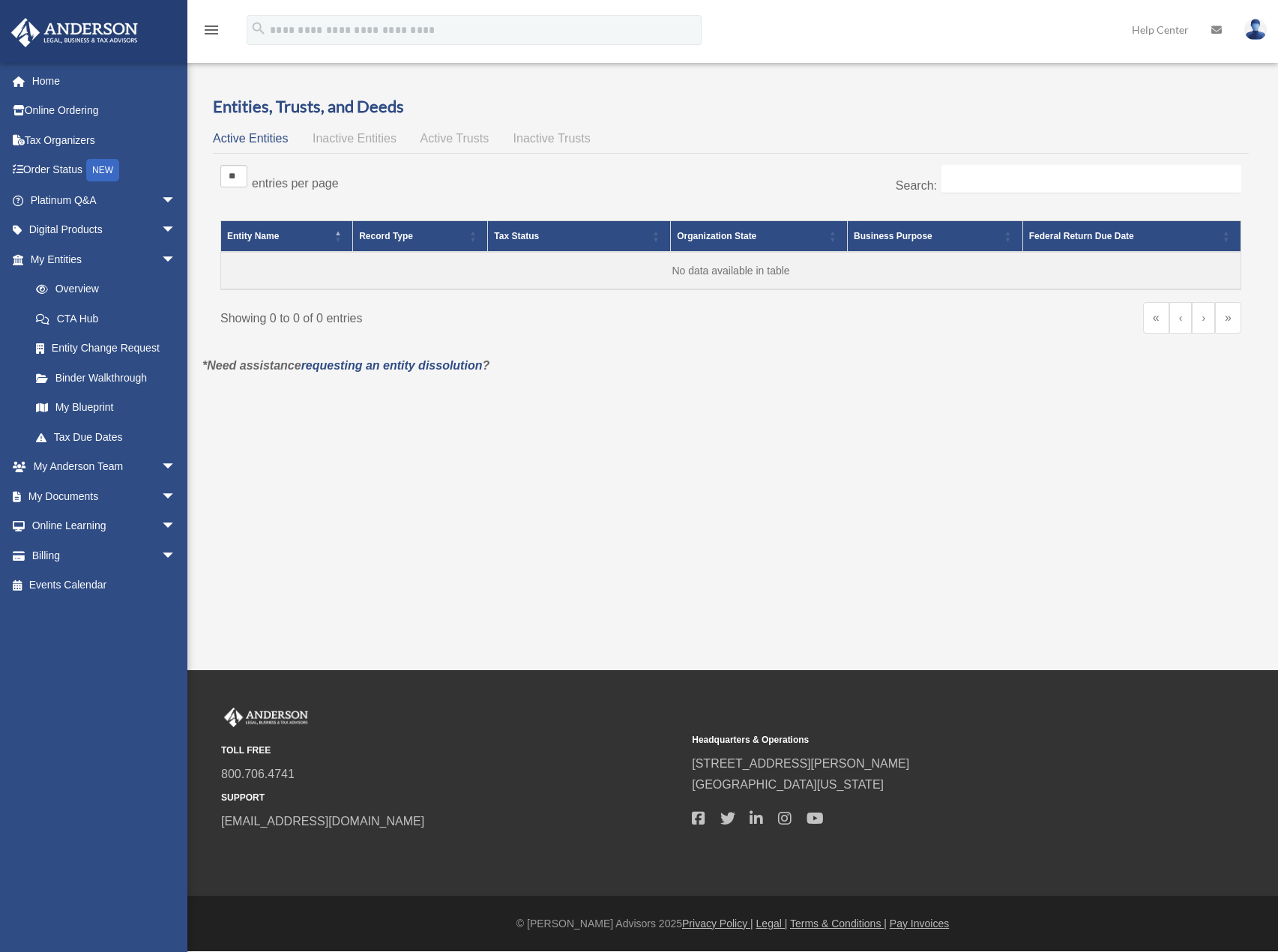
click at [97, 372] on link "Binder Walkthrough" at bounding box center [106, 377] width 170 height 30
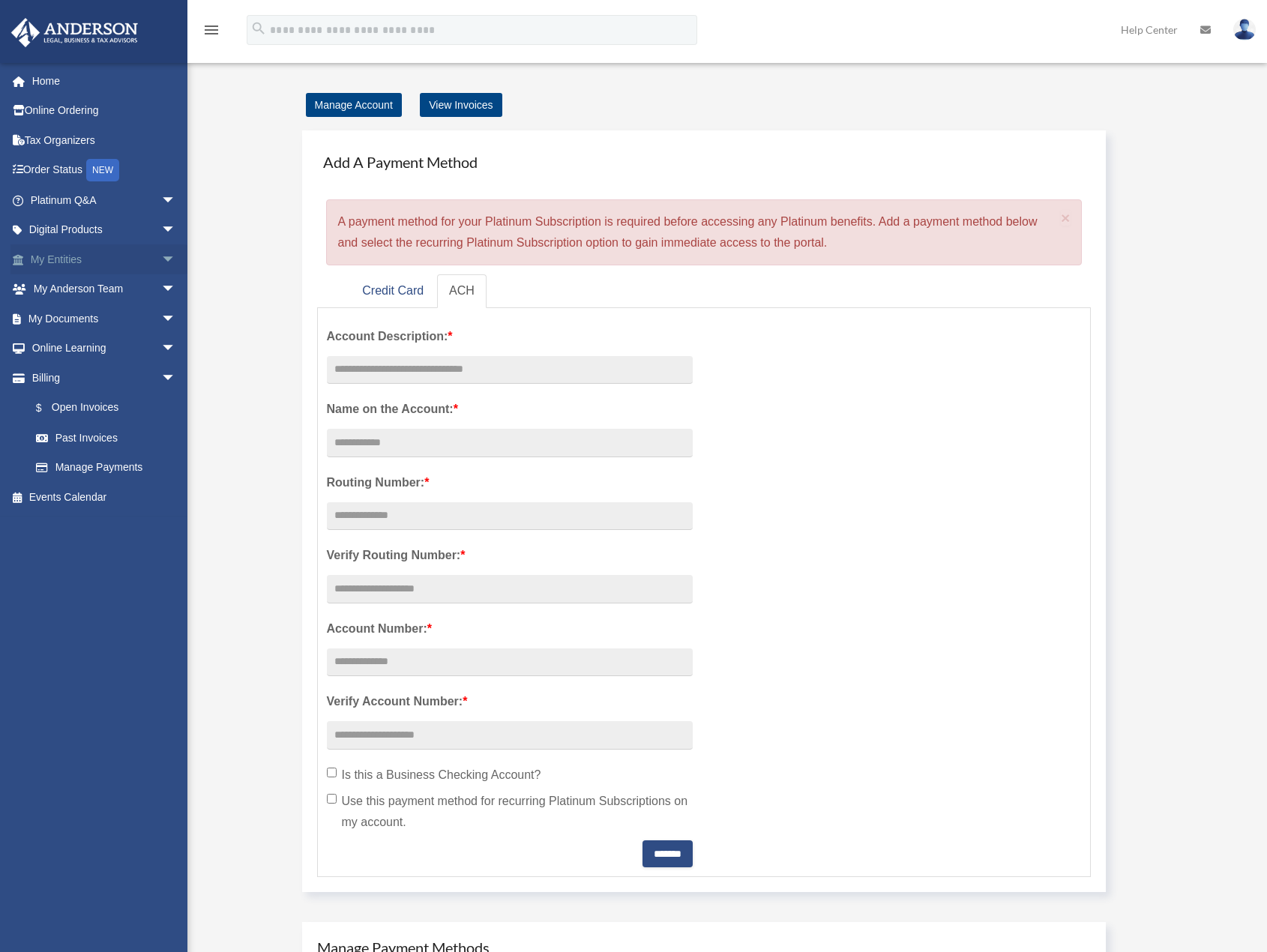
click at [161, 262] on span "arrow_drop_down" at bounding box center [176, 259] width 30 height 31
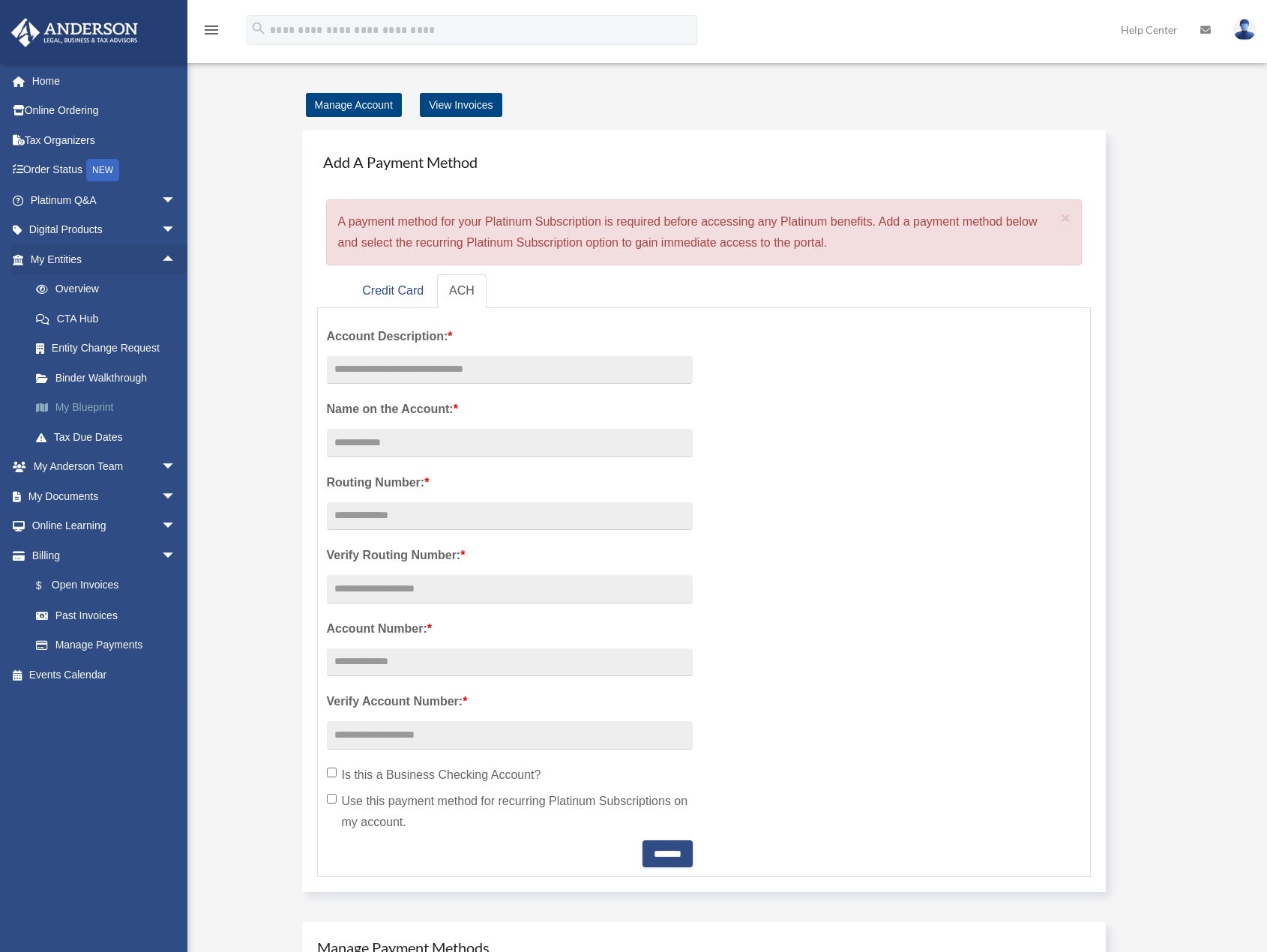
click at [97, 407] on link "My Blueprint" at bounding box center [110, 407] width 178 height 30
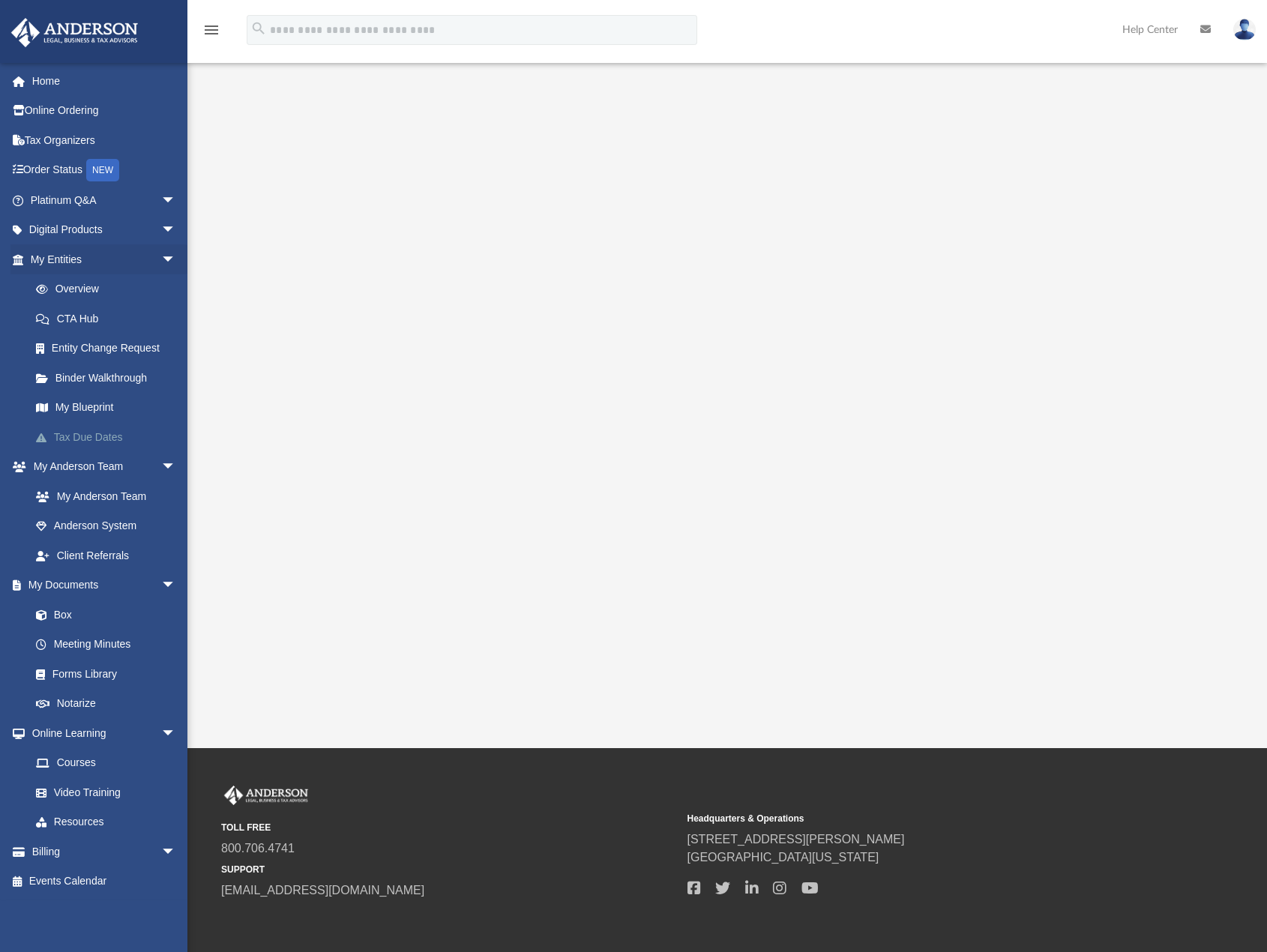
click at [87, 430] on link "Tax Due Dates" at bounding box center [110, 436] width 178 height 30
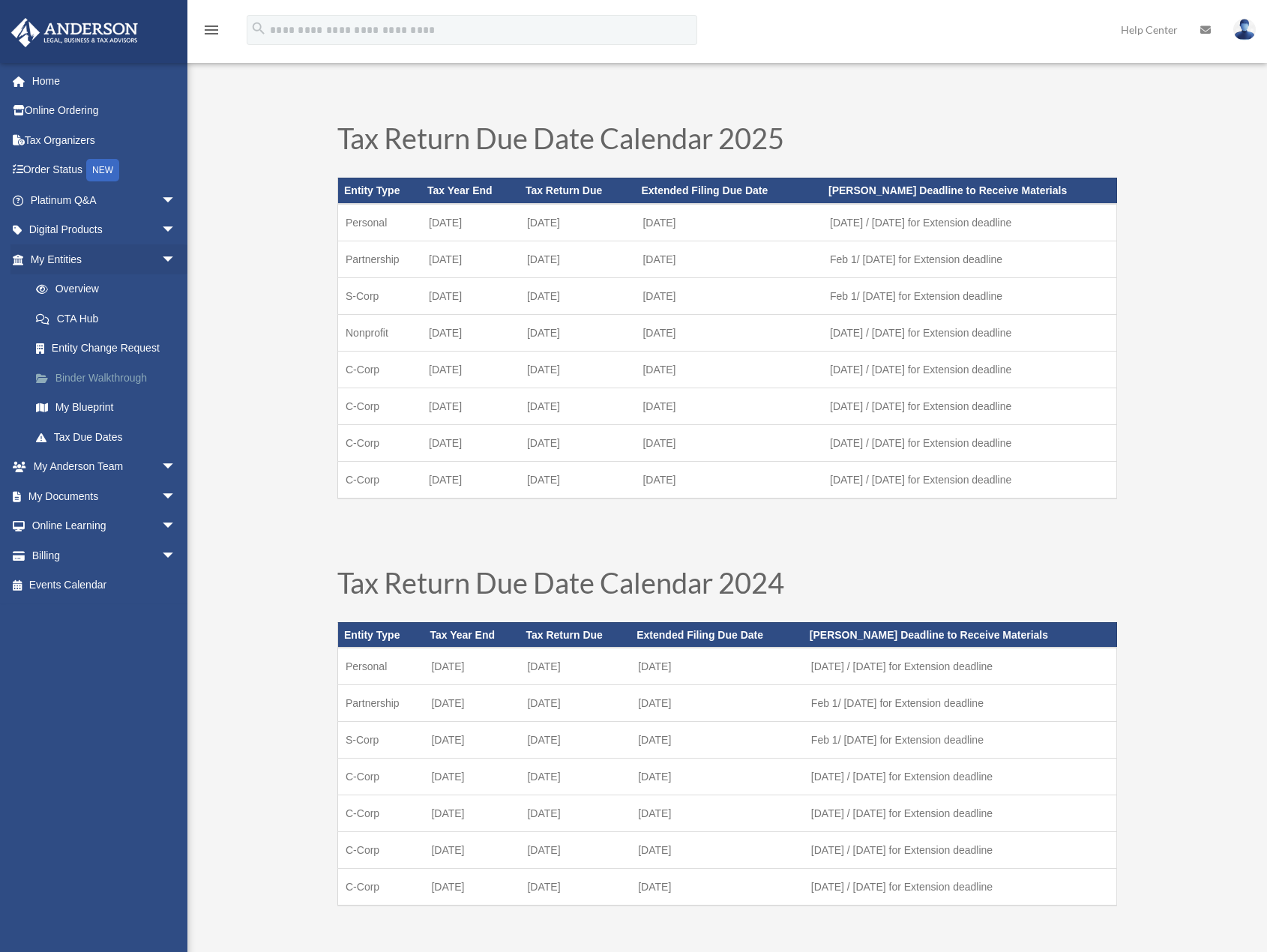
click at [138, 384] on link "Binder Walkthrough" at bounding box center [110, 377] width 178 height 30
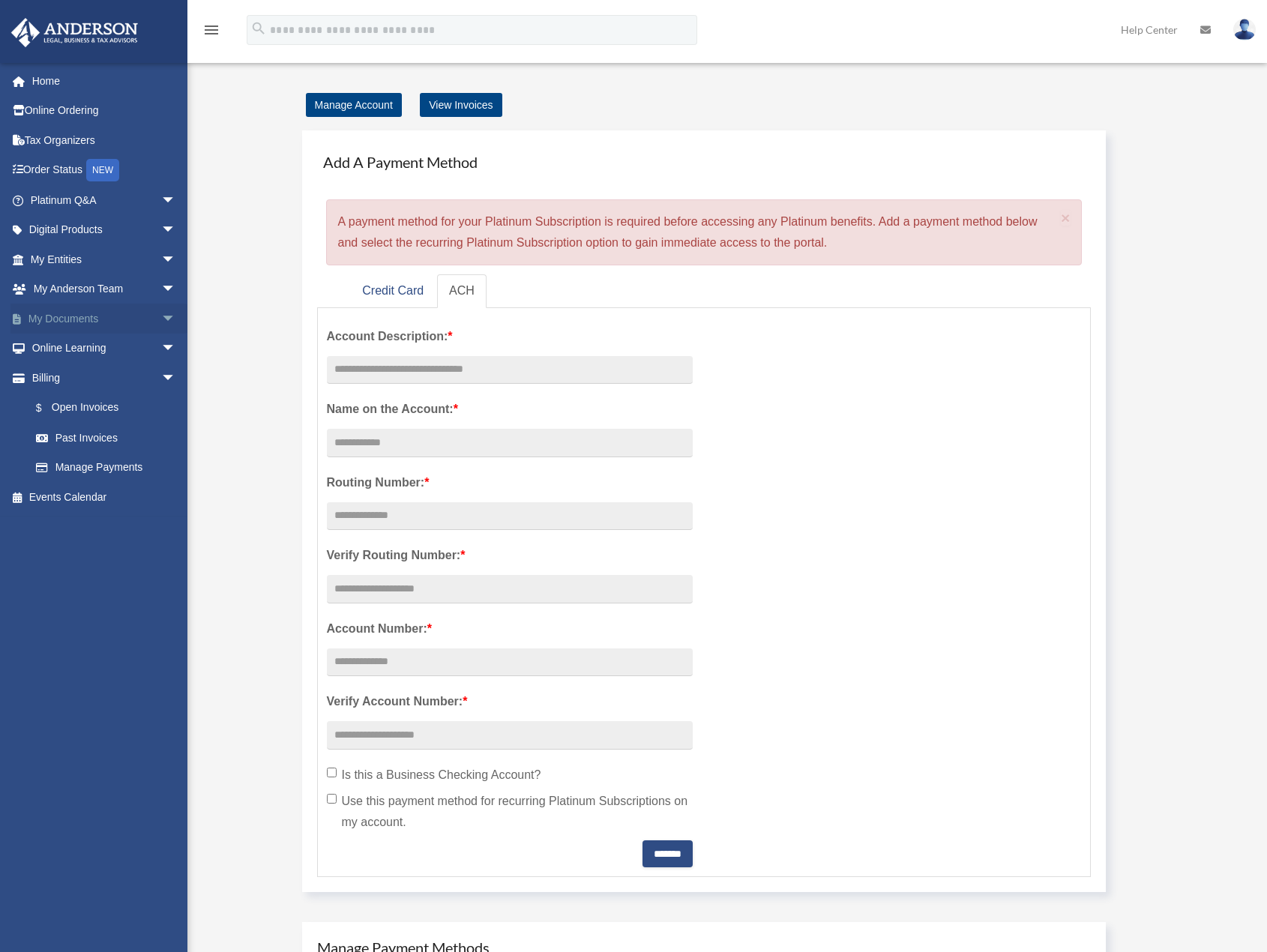
click at [161, 316] on span "arrow_drop_down" at bounding box center [176, 319] width 30 height 31
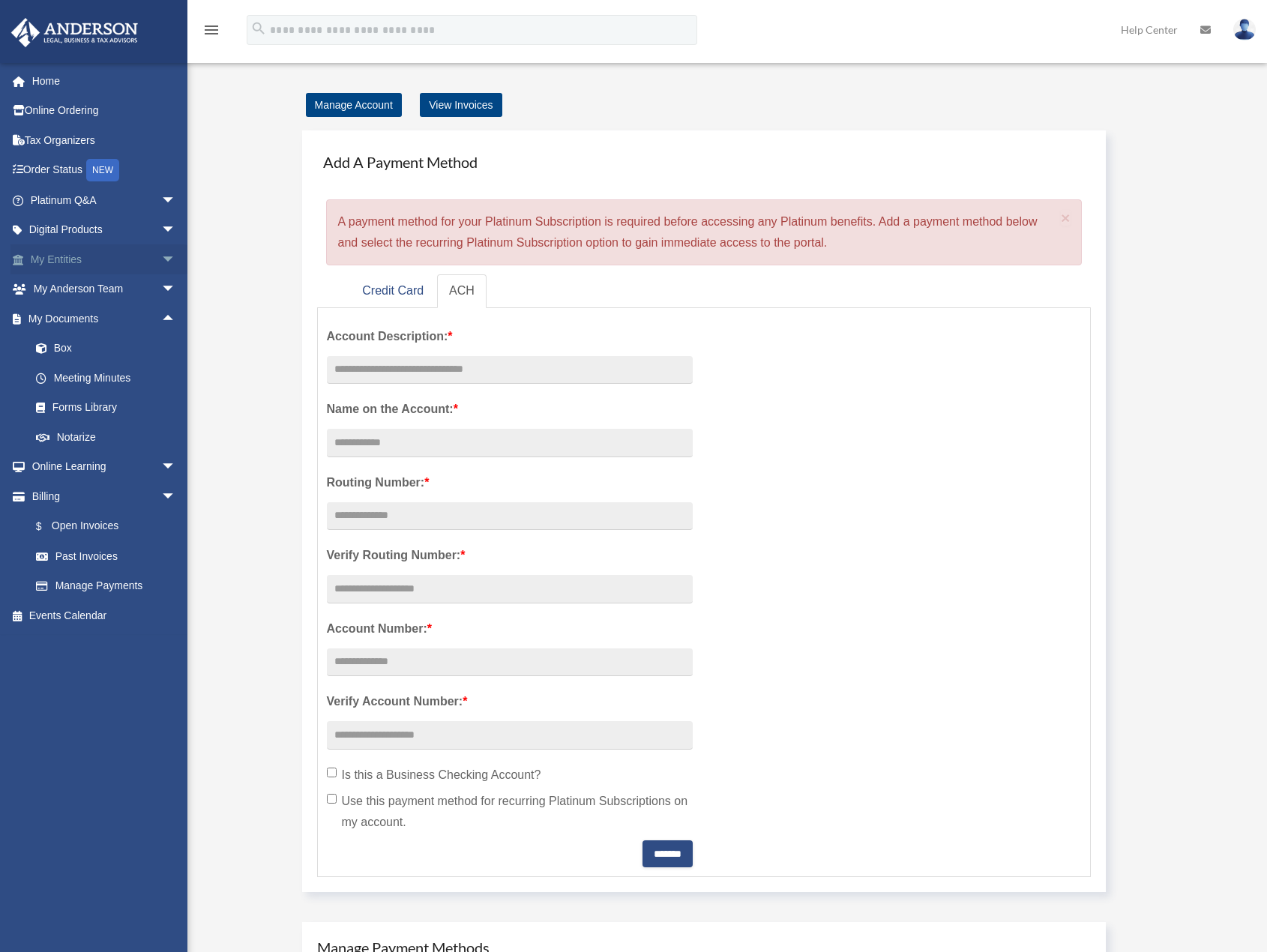
click at [161, 267] on span "arrow_drop_down" at bounding box center [176, 259] width 30 height 31
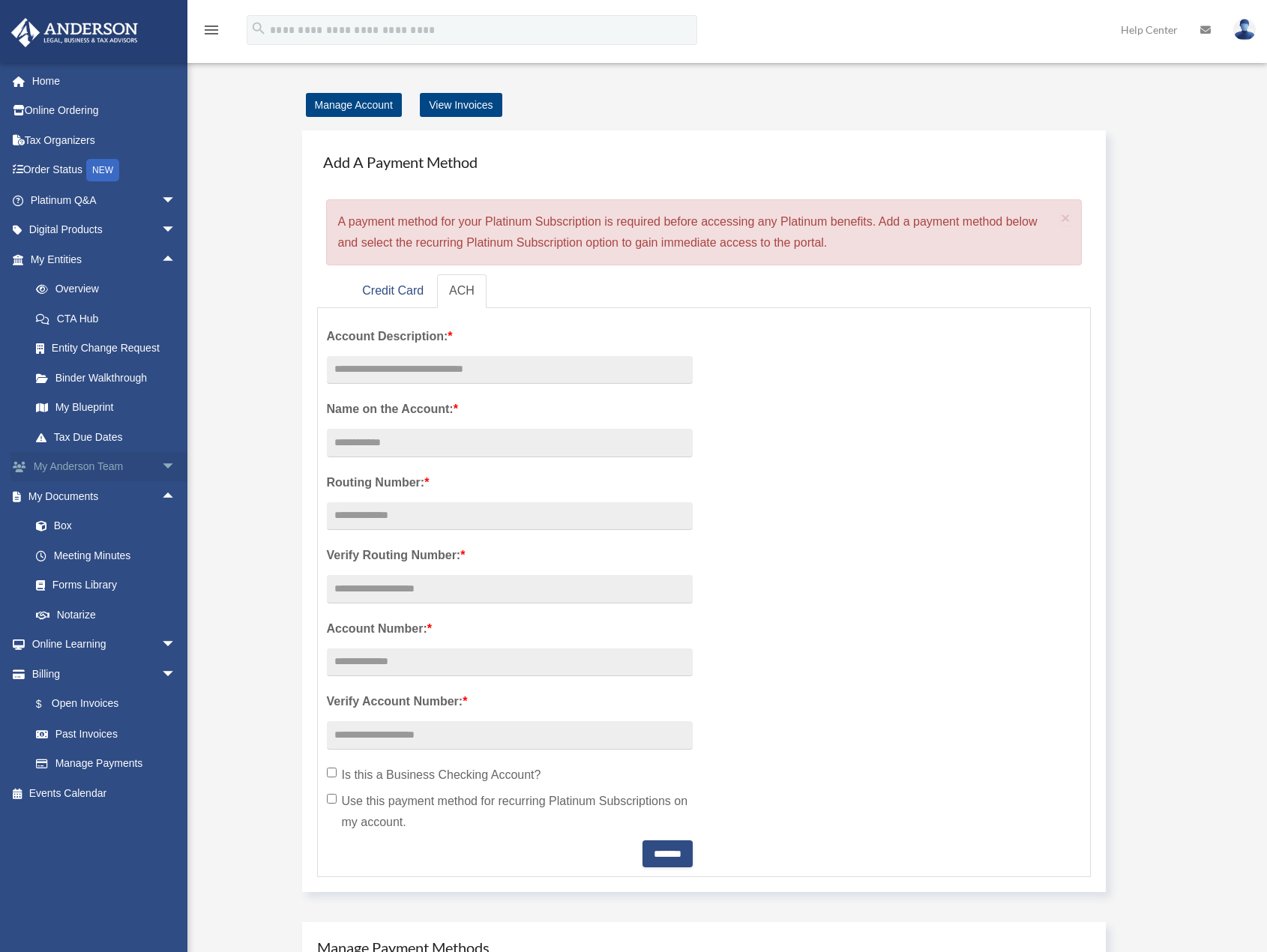
click at [165, 468] on span "arrow_drop_down" at bounding box center [176, 467] width 30 height 31
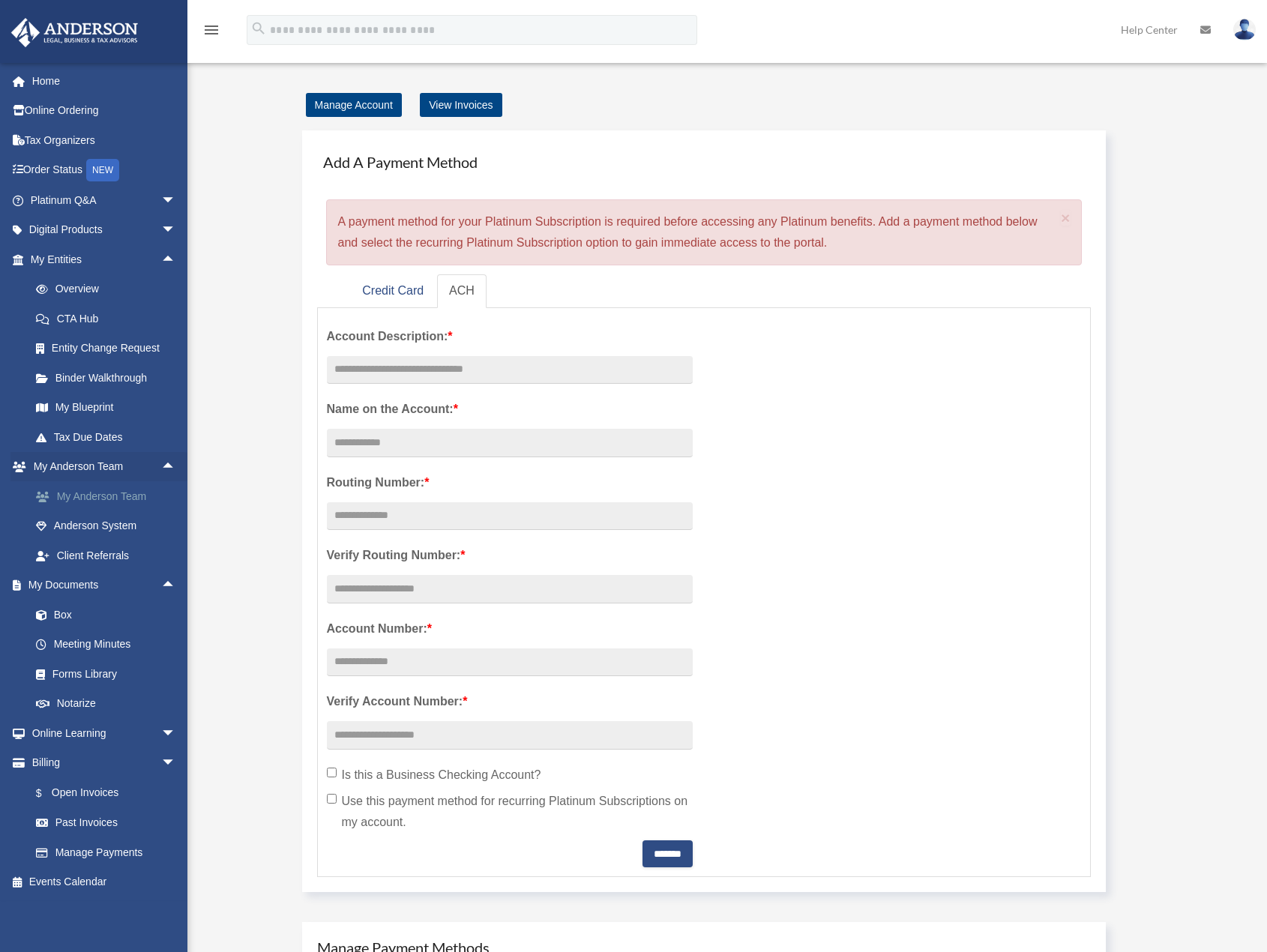
click at [104, 493] on link "My Anderson Team" at bounding box center [110, 495] width 178 height 30
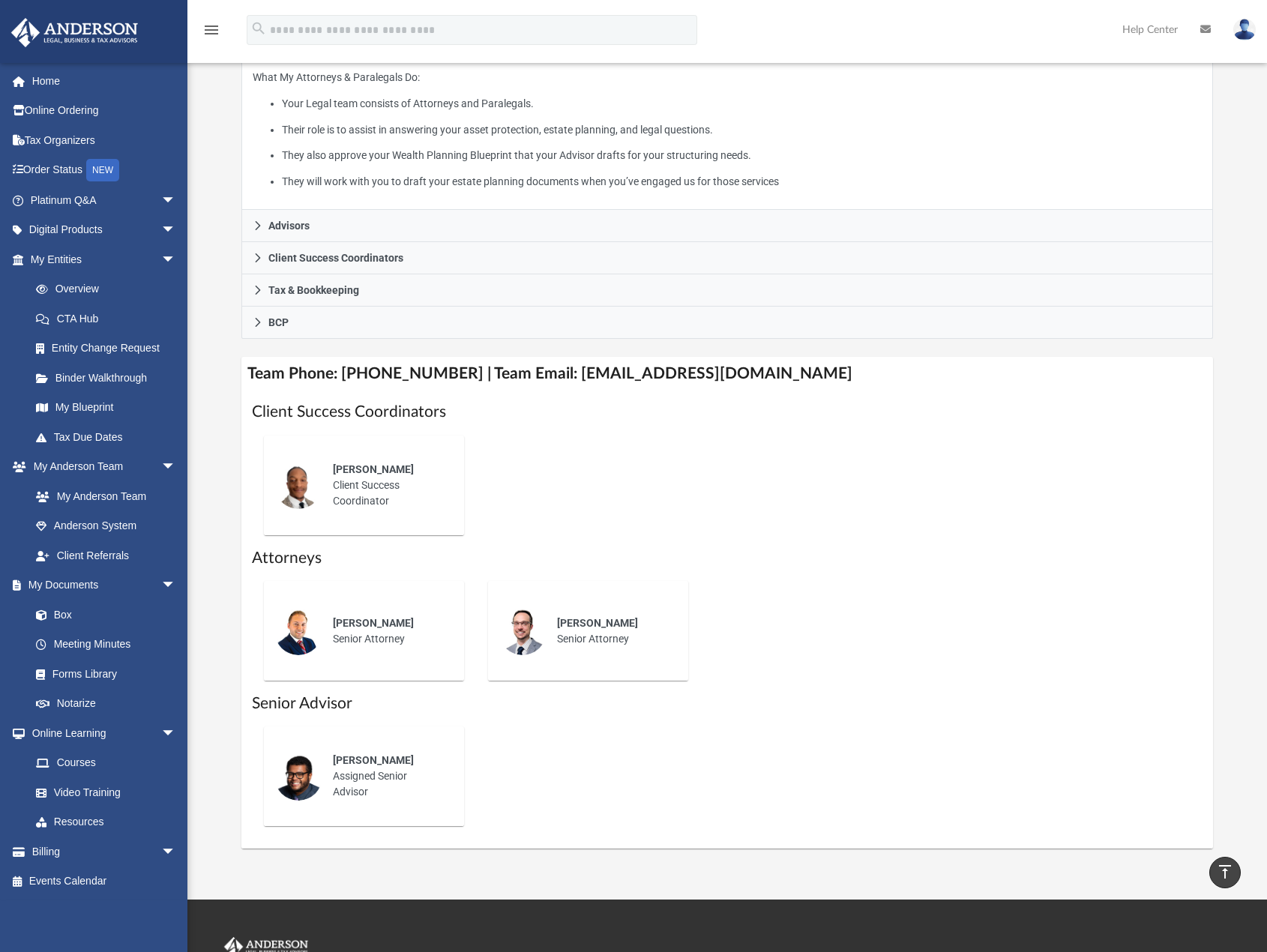
scroll to position [195, 0]
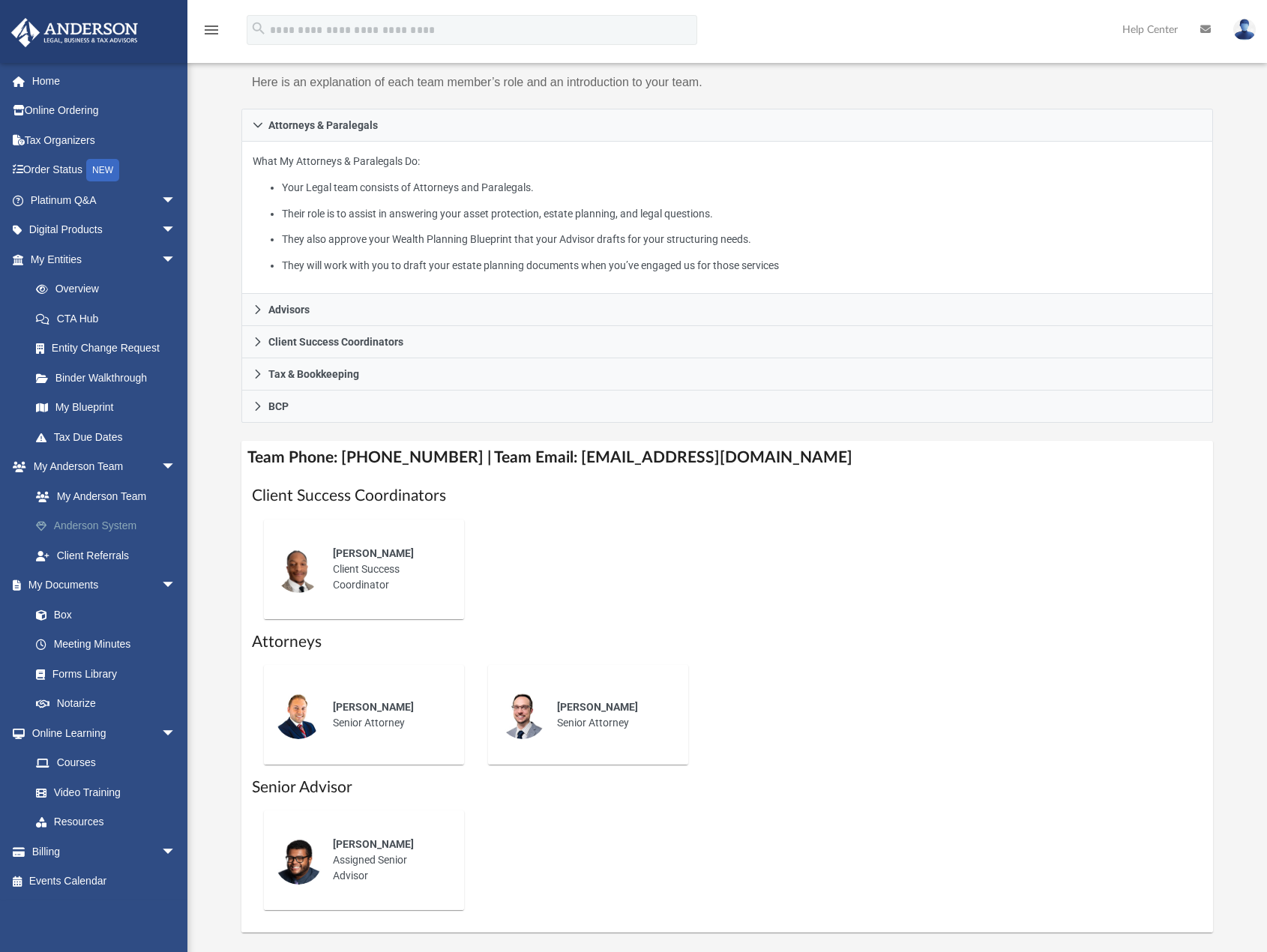
click at [89, 527] on link "Anderson System" at bounding box center [110, 525] width 178 height 30
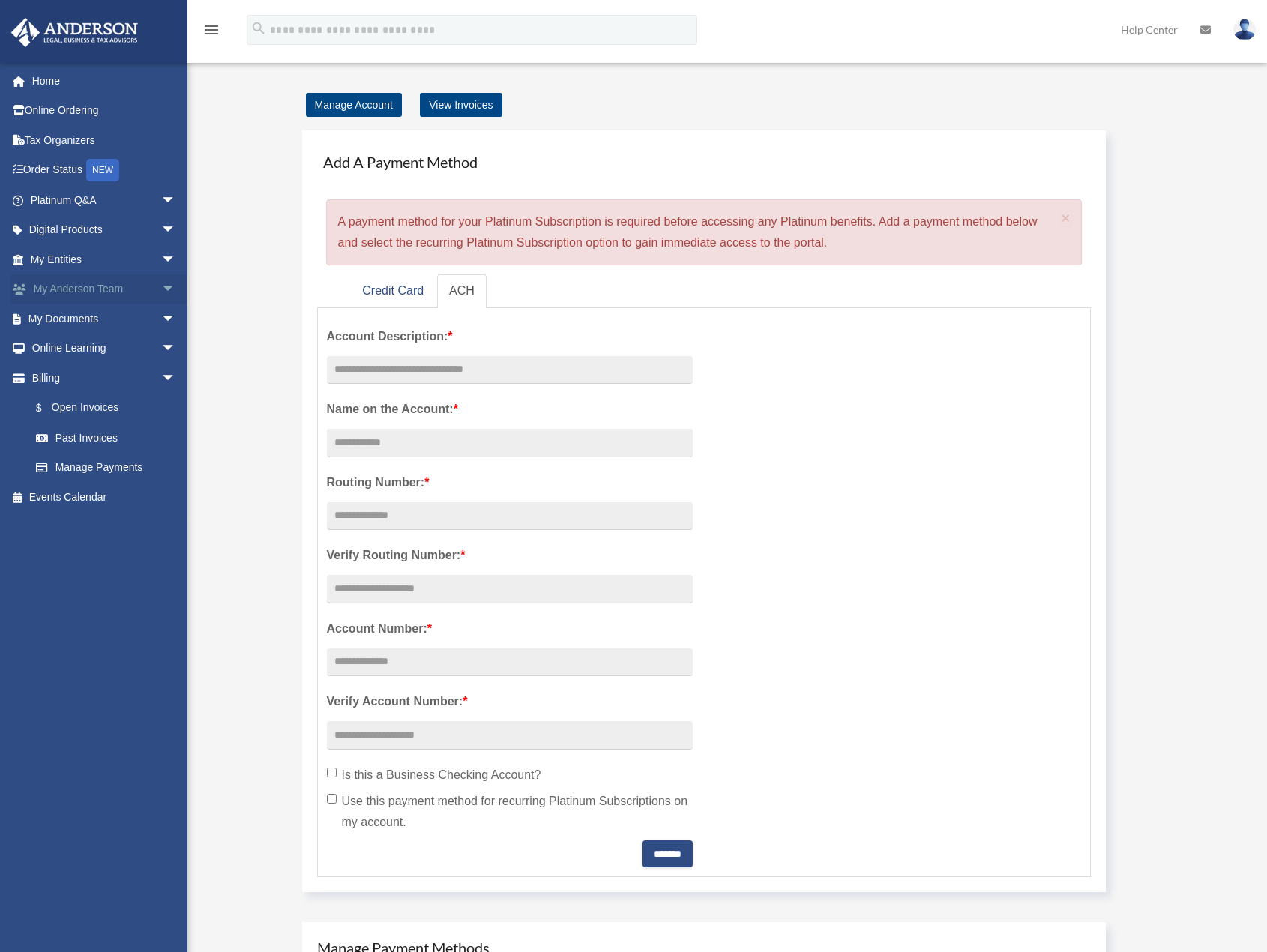
click at [161, 293] on span "arrow_drop_down" at bounding box center [176, 289] width 30 height 31
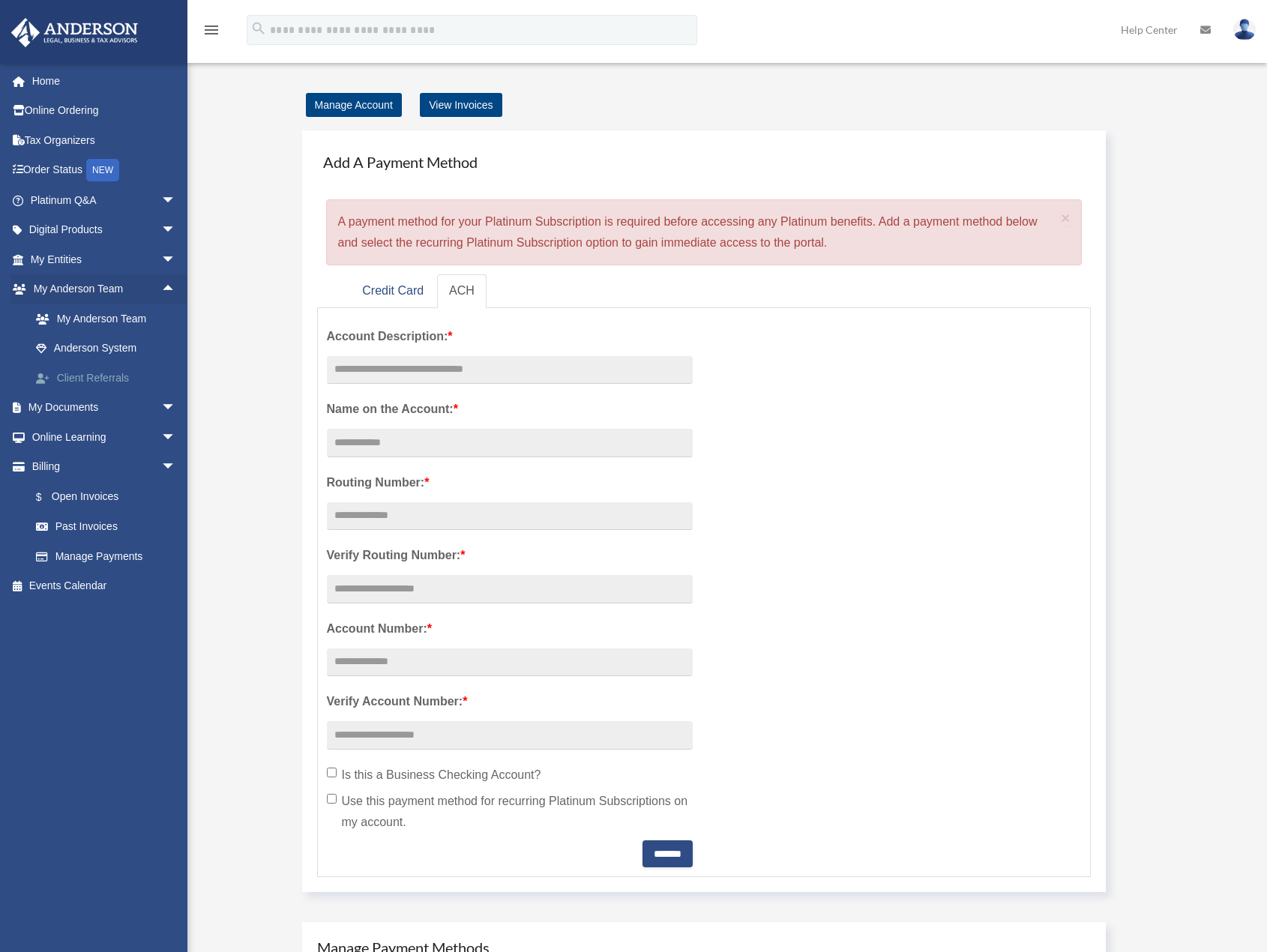
click at [102, 384] on link "Client Referrals" at bounding box center [110, 377] width 178 height 30
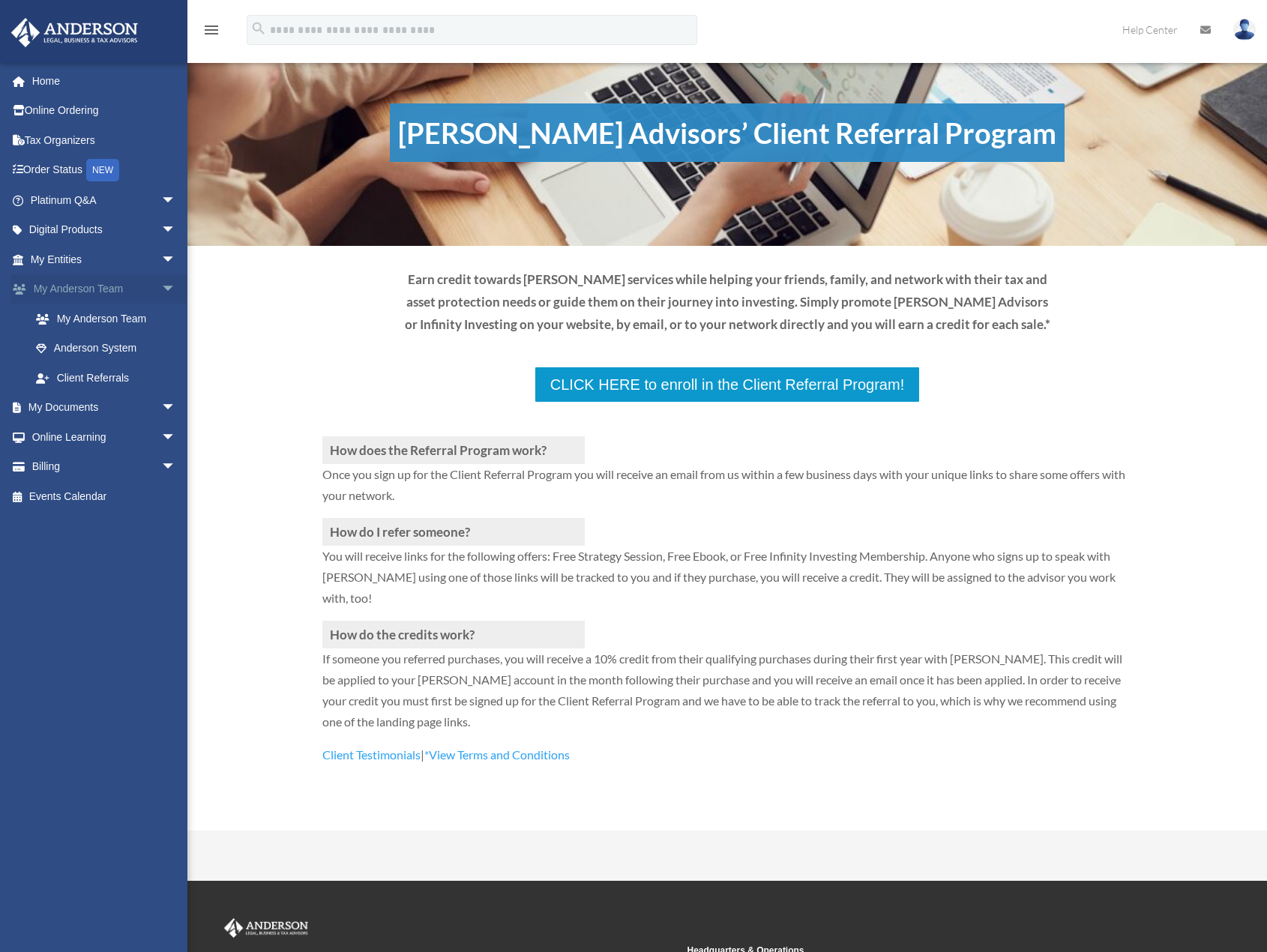
click at [161, 289] on span "arrow_drop_down" at bounding box center [176, 289] width 30 height 31
click at [161, 322] on span "arrow_drop_down" at bounding box center [176, 319] width 30 height 31
click at [62, 341] on link "Box" at bounding box center [110, 348] width 178 height 30
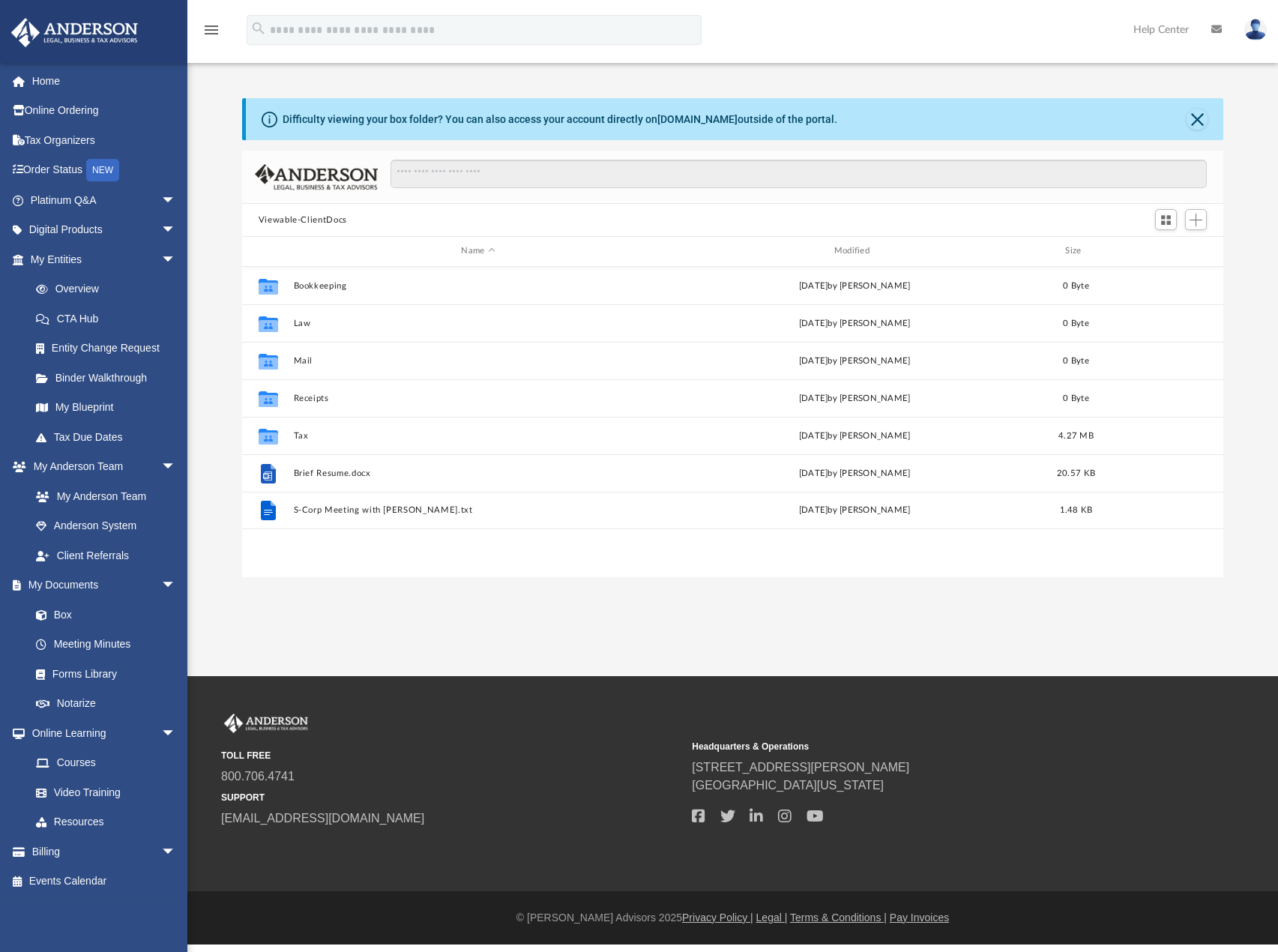
scroll to position [330, 970]
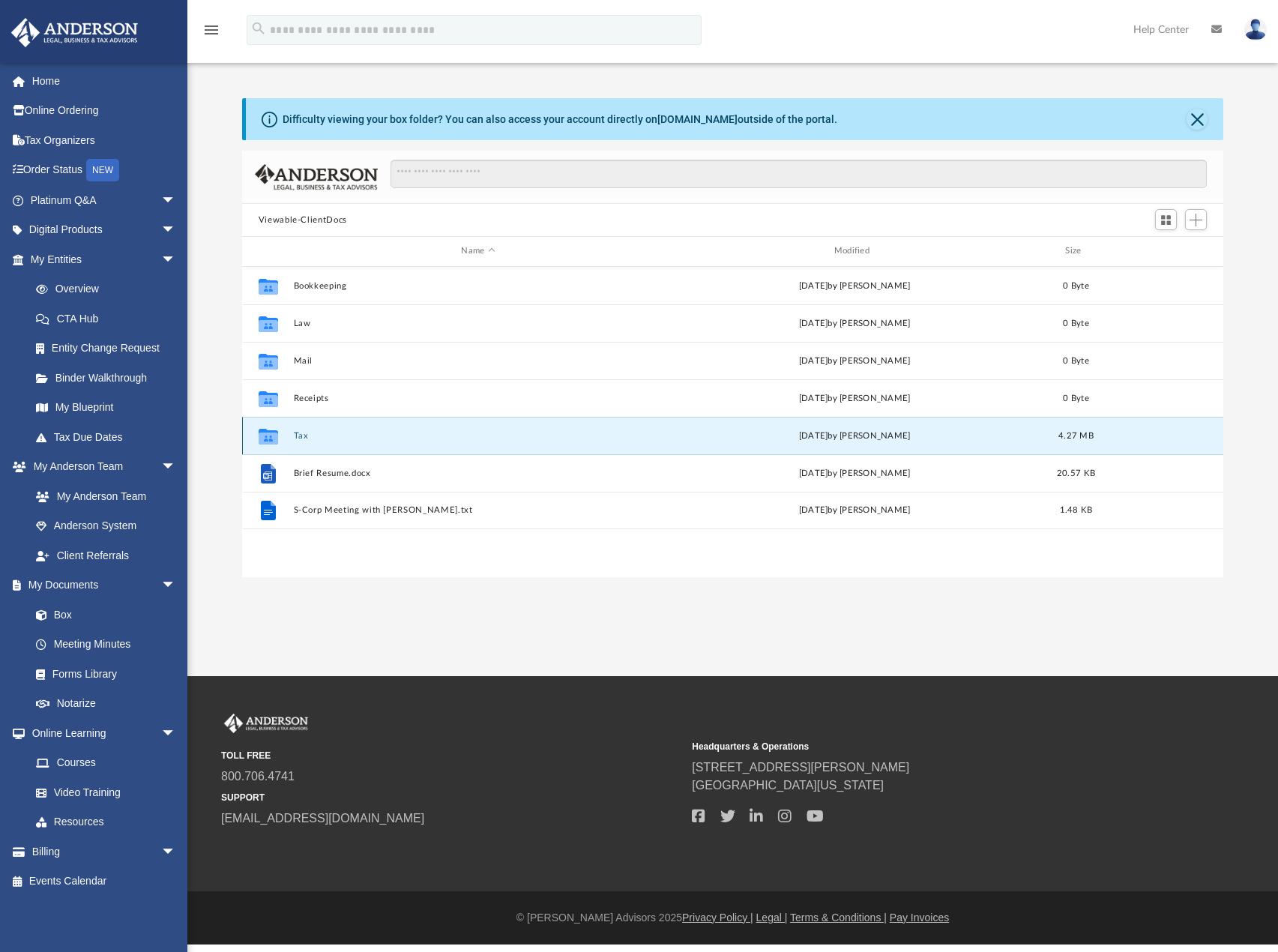
click at [298, 435] on button "Tax" at bounding box center [478, 435] width 370 height 10
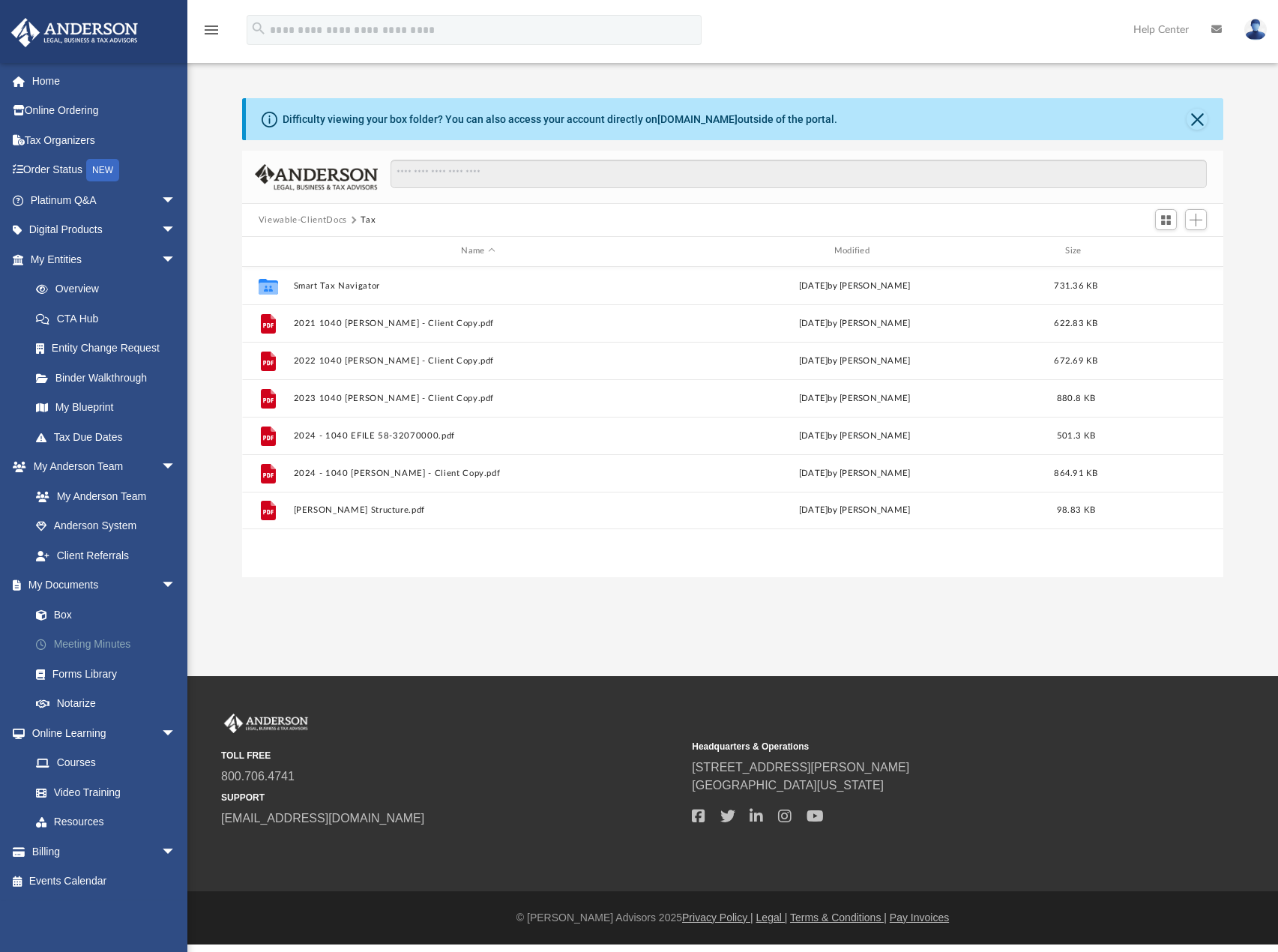
click at [106, 643] on link "Meeting Minutes" at bounding box center [109, 644] width 178 height 30
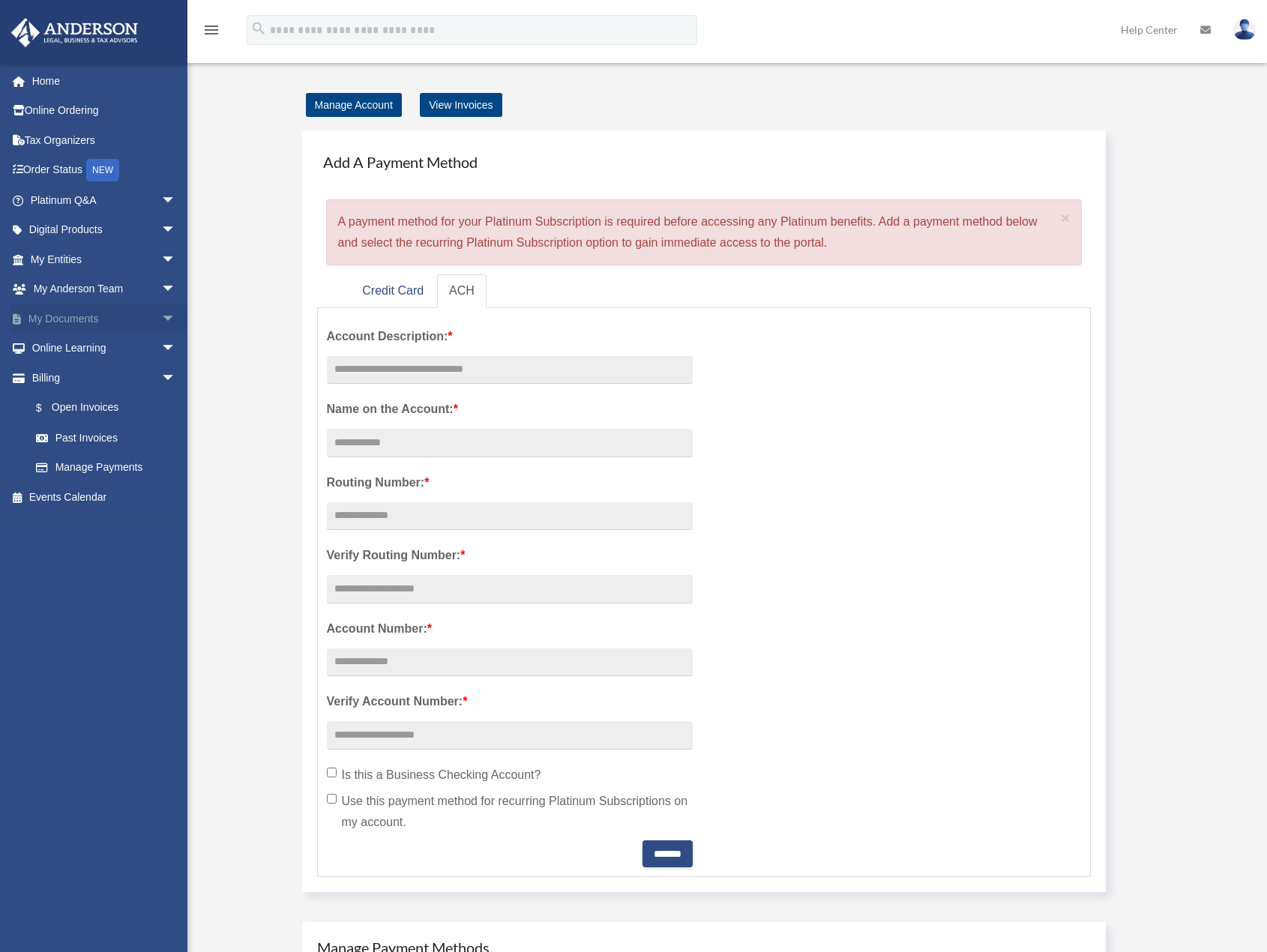
click at [161, 315] on span "arrow_drop_down" at bounding box center [176, 319] width 30 height 31
click at [111, 408] on link "Forms Library" at bounding box center [110, 407] width 178 height 30
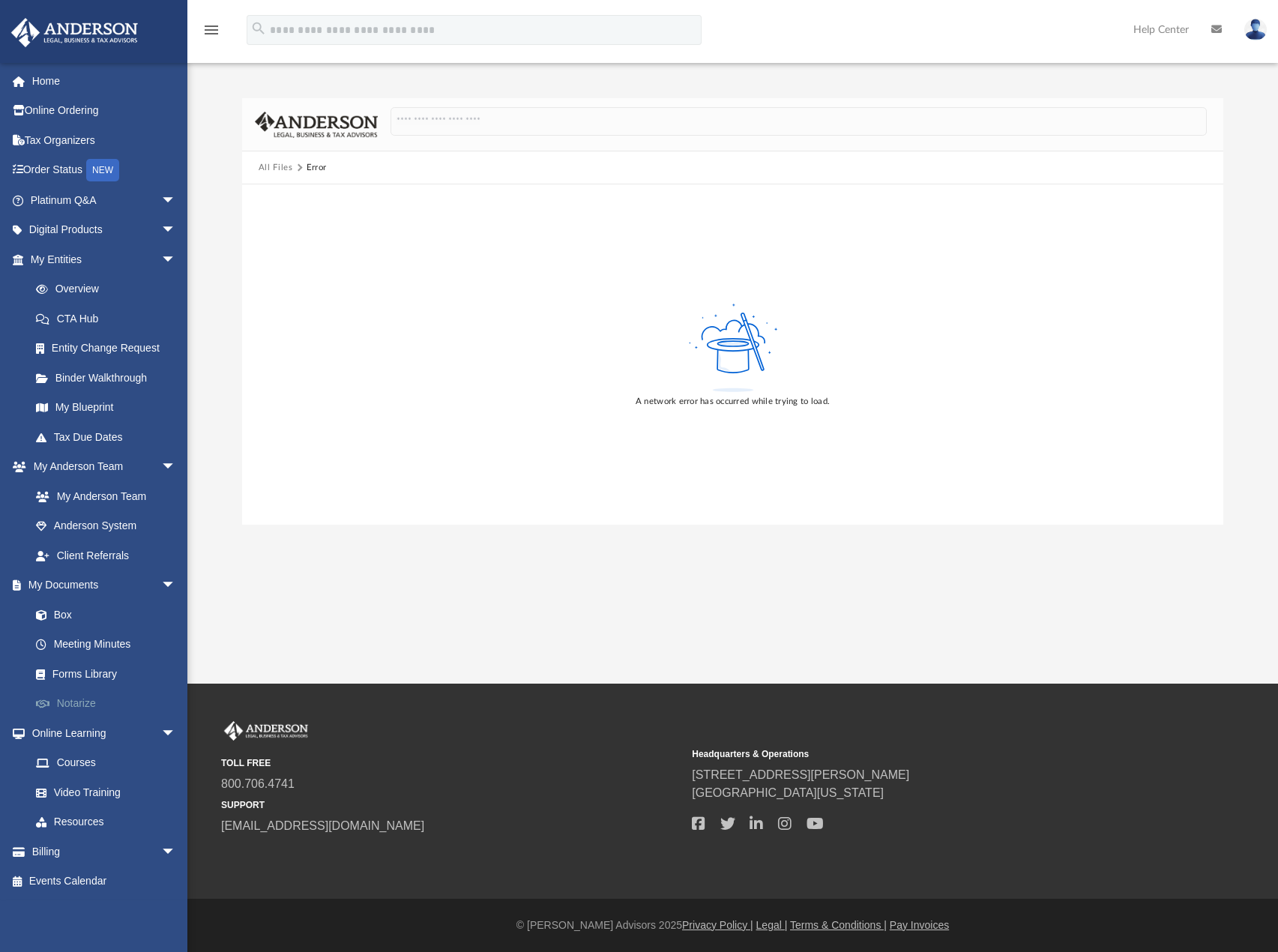
click at [86, 702] on link "Notarize" at bounding box center [109, 703] width 178 height 30
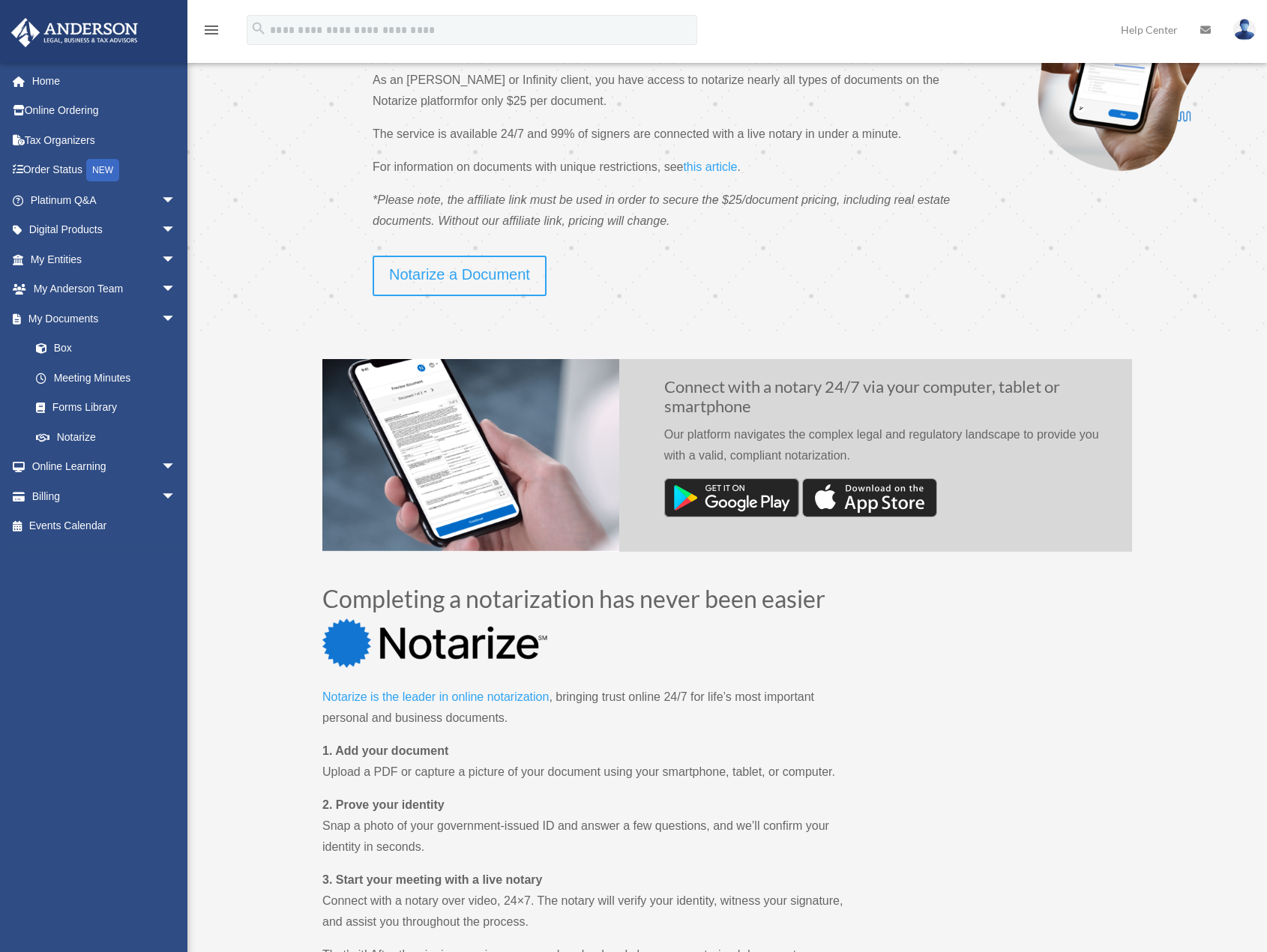
scroll to position [150, 0]
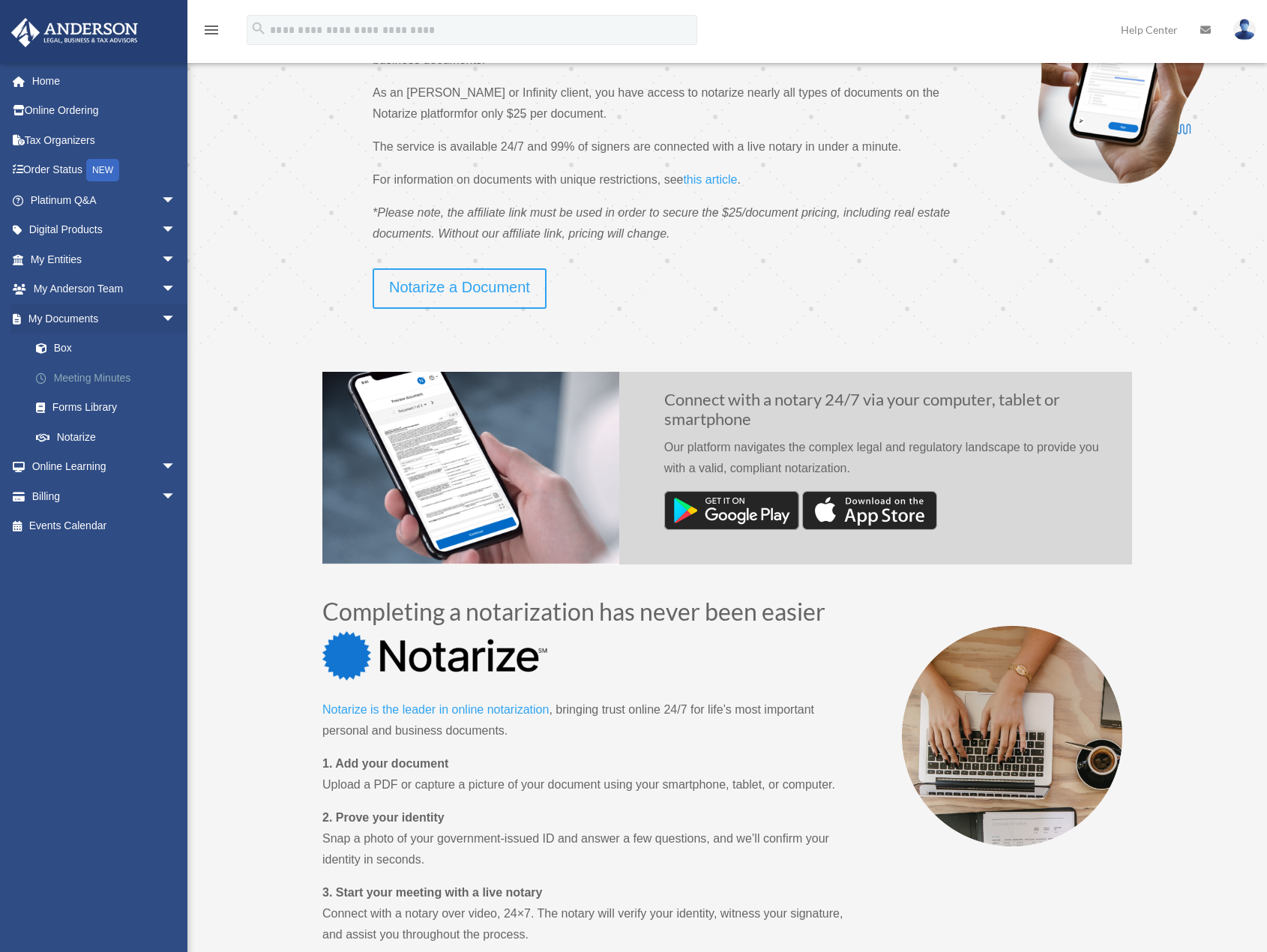
click at [96, 383] on link "Meeting Minutes" at bounding box center [110, 377] width 178 height 30
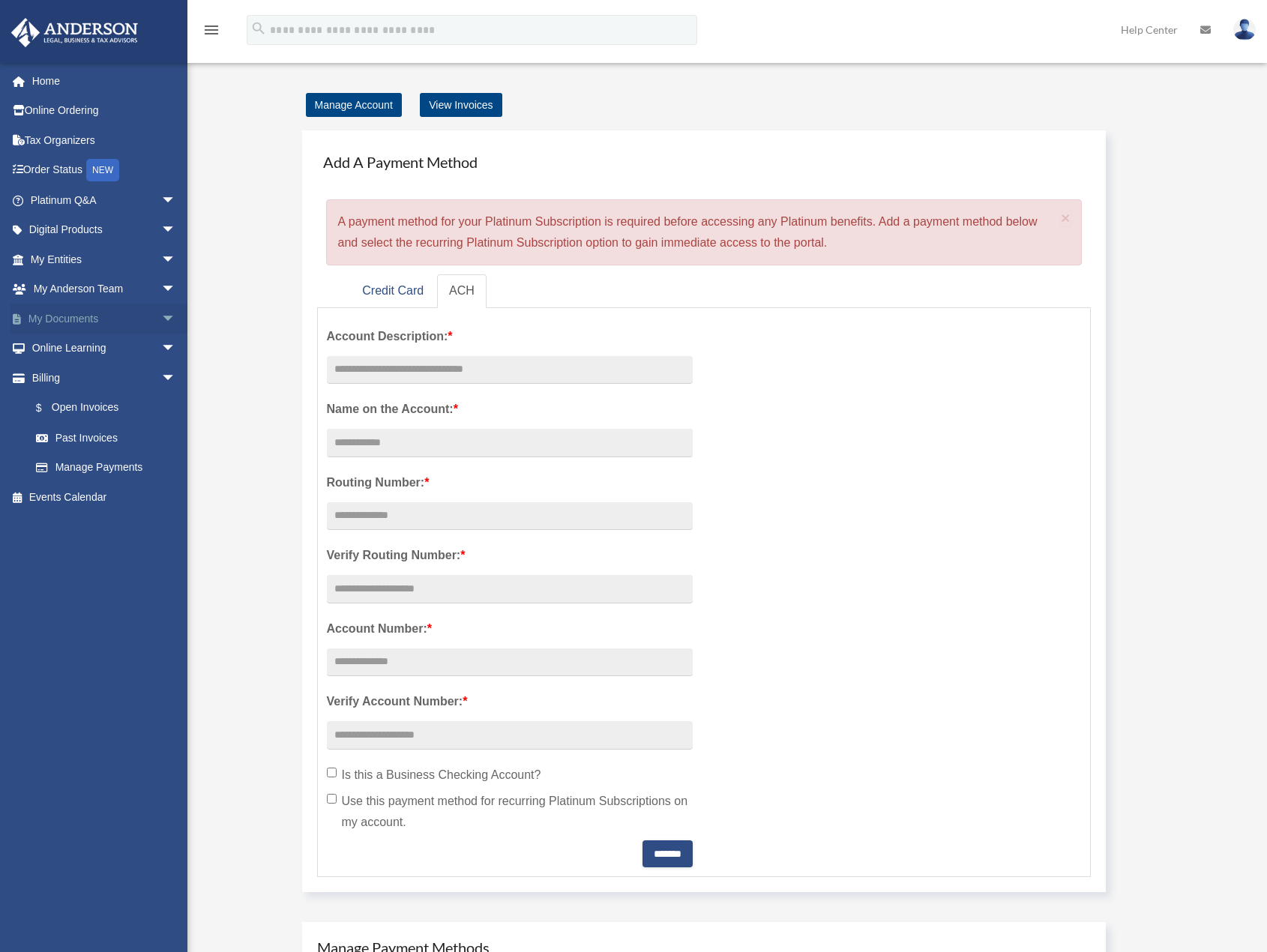
click at [161, 315] on span "arrow_drop_down" at bounding box center [176, 319] width 30 height 31
click at [97, 409] on link "Forms Library" at bounding box center [110, 407] width 178 height 30
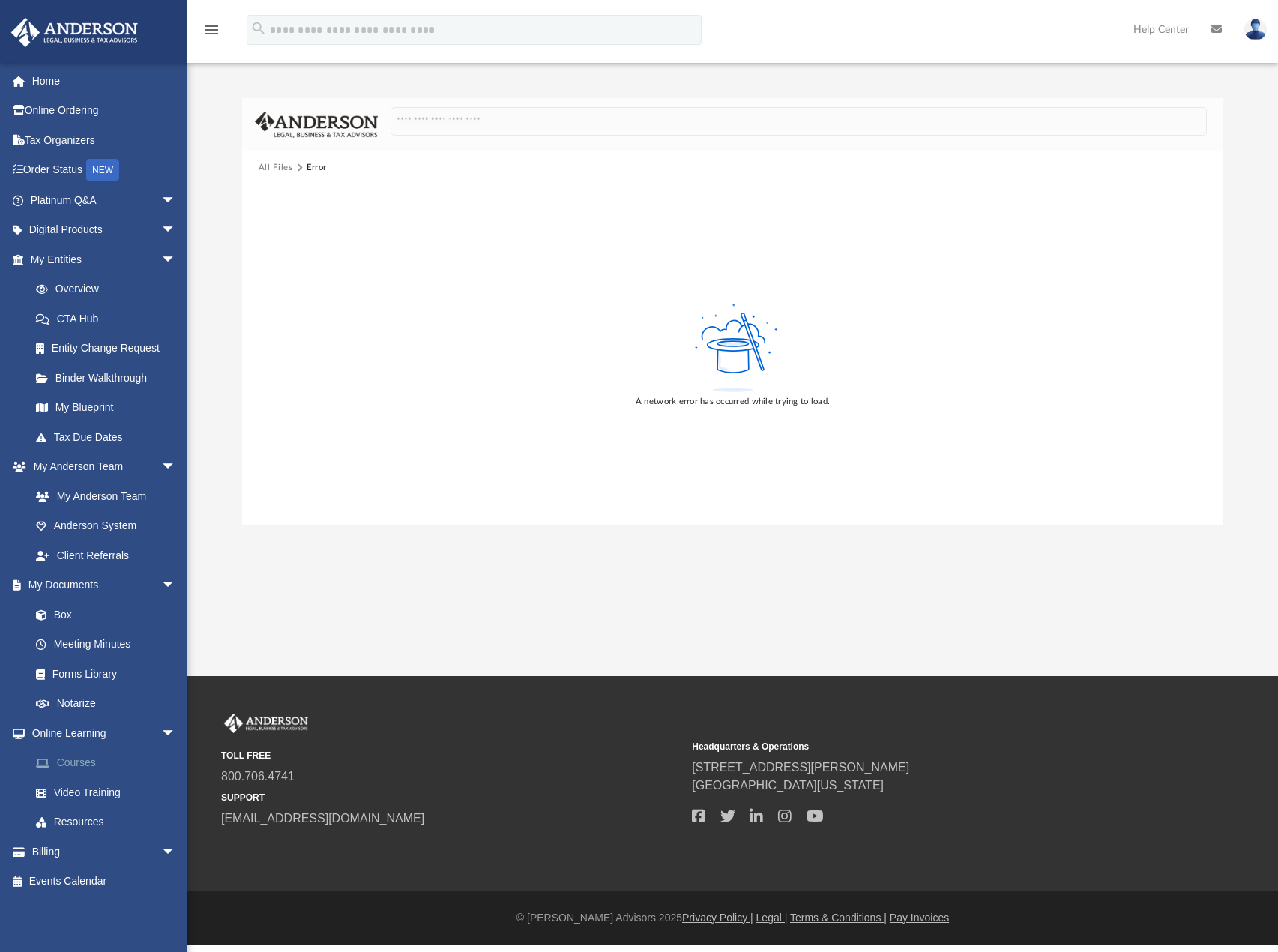
click at [95, 761] on link "Courses" at bounding box center [109, 762] width 178 height 30
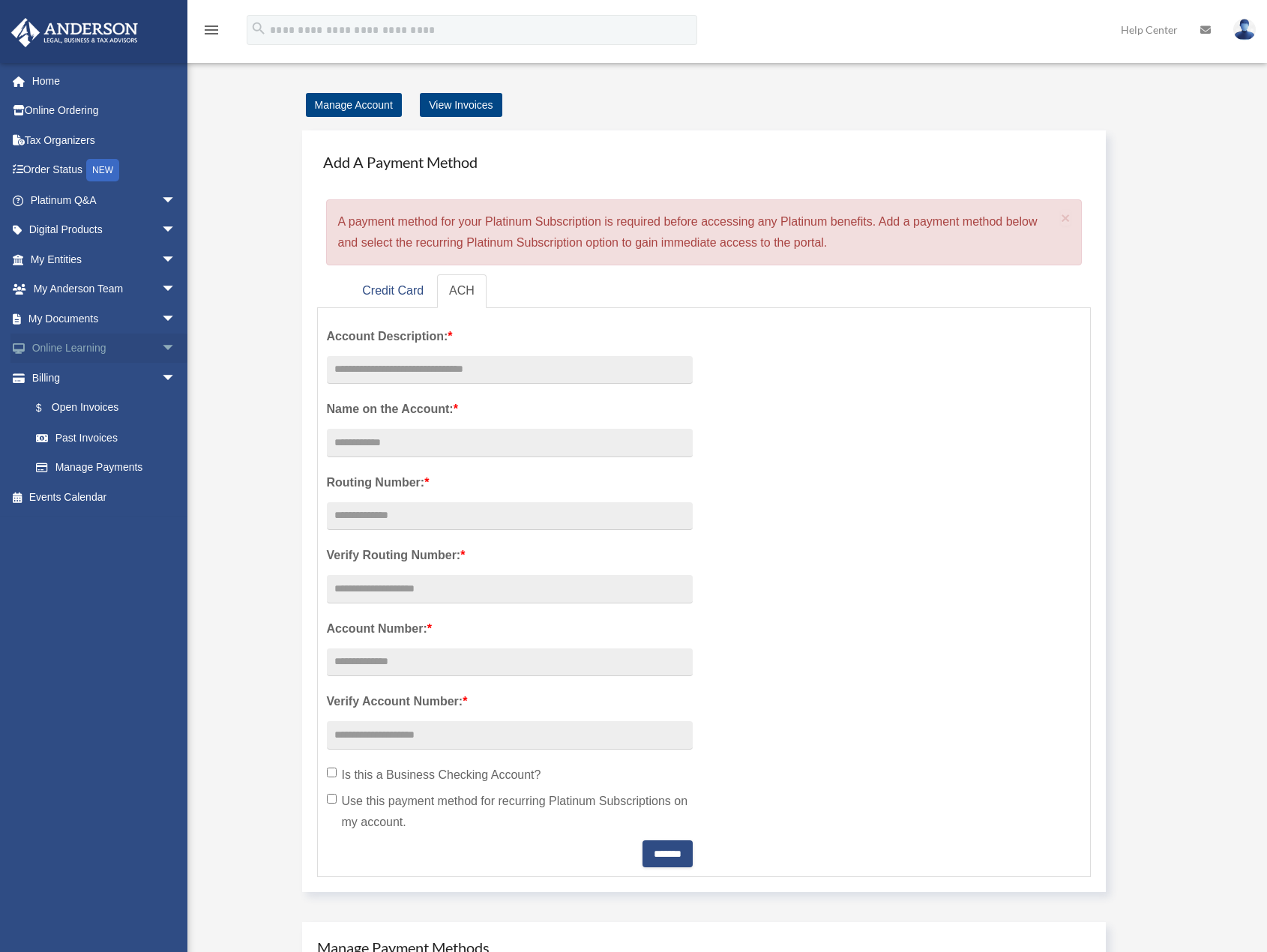
click at [161, 344] on span "arrow_drop_down" at bounding box center [176, 349] width 30 height 31
click at [103, 410] on link "Video Training" at bounding box center [110, 407] width 178 height 30
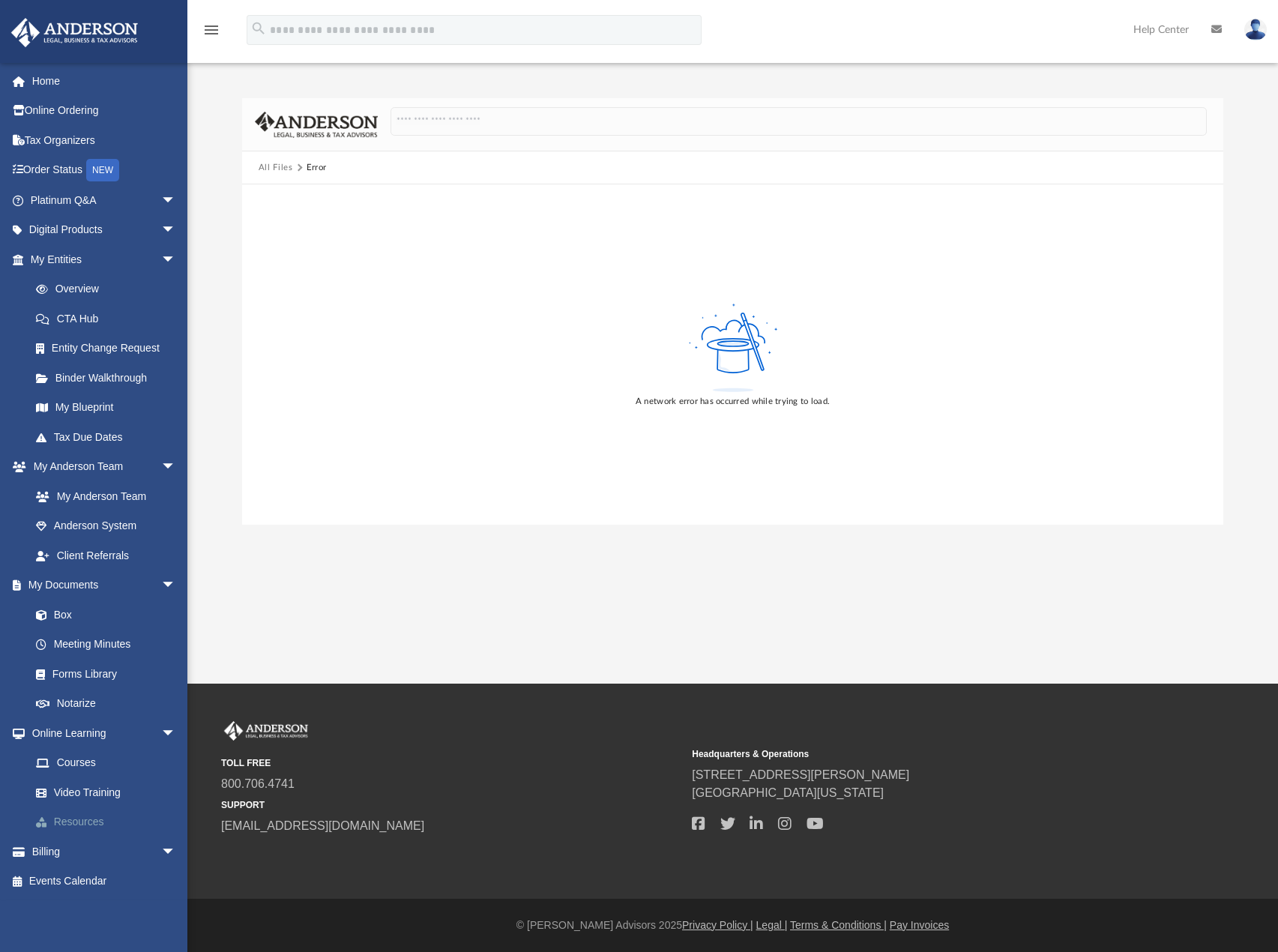
click at [84, 822] on link "Resources" at bounding box center [109, 821] width 178 height 30
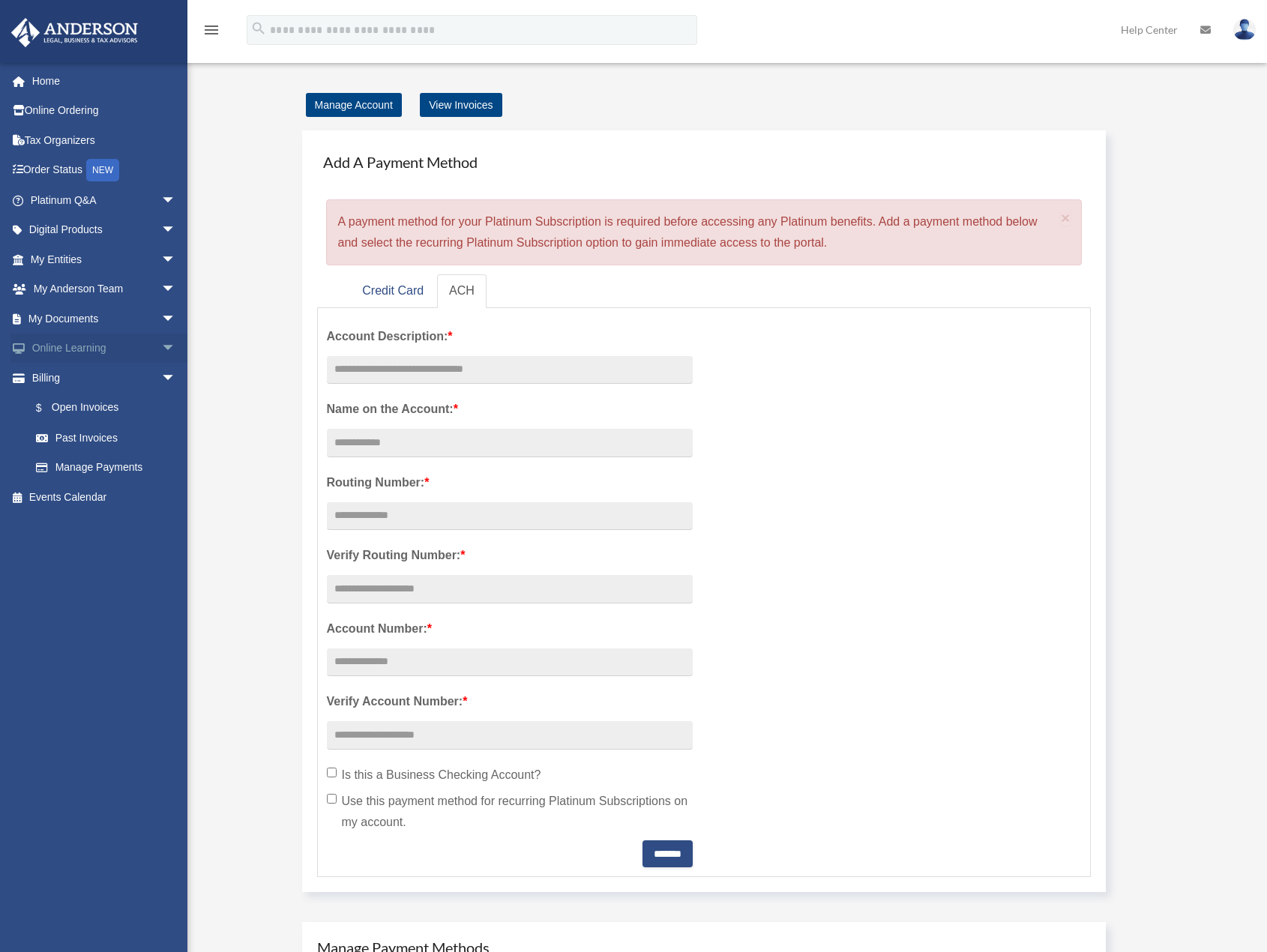
click at [161, 351] on span "arrow_drop_down" at bounding box center [176, 349] width 30 height 31
click at [161, 353] on span "arrow_drop_up" at bounding box center [176, 349] width 30 height 31
click at [162, 380] on span "arrow_drop_down" at bounding box center [176, 378] width 30 height 31
click at [162, 380] on span "arrow_drop_up" at bounding box center [176, 378] width 30 height 31
click at [63, 415] on link "$ Open Invoices" at bounding box center [110, 408] width 178 height 31
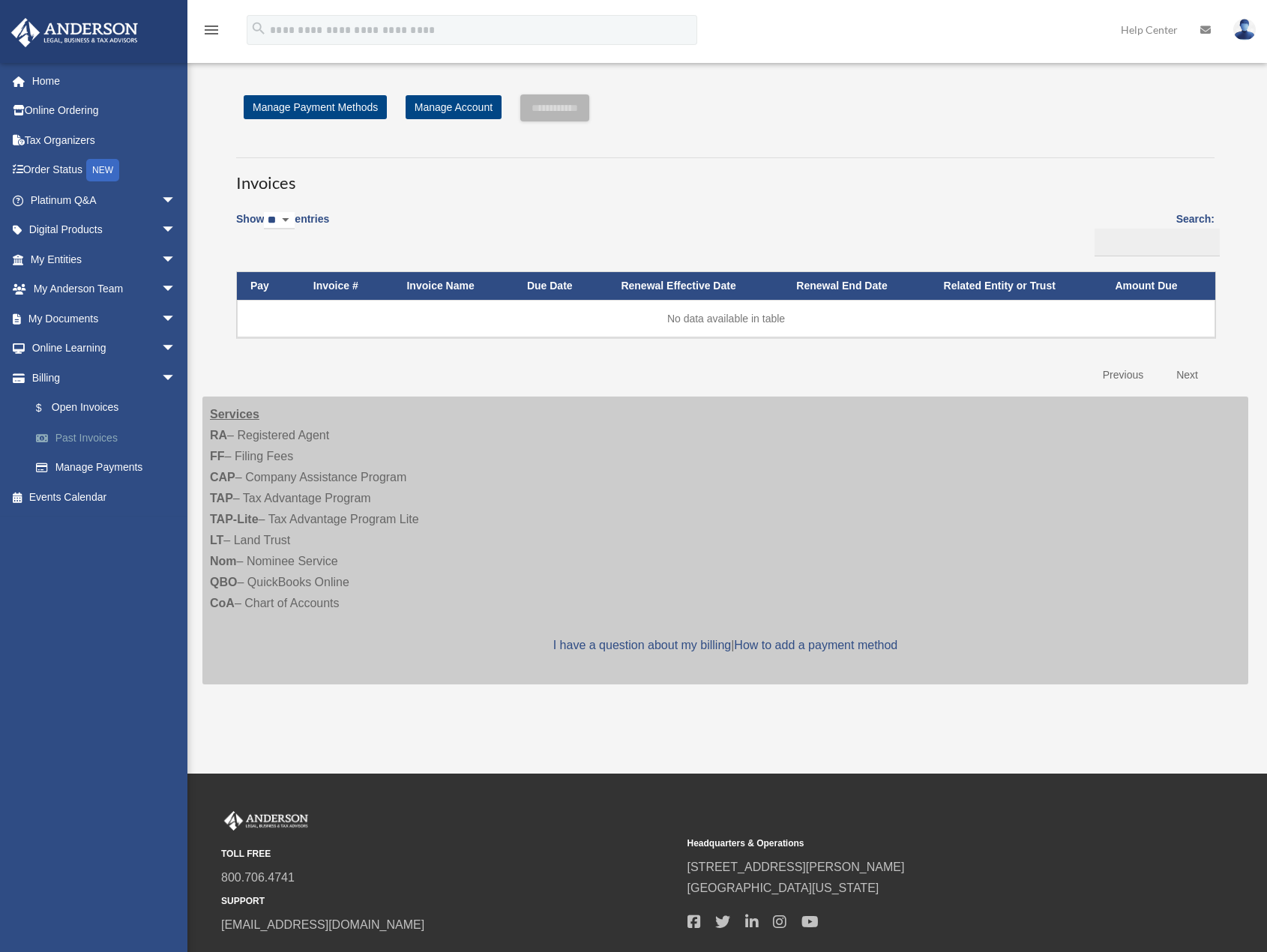
click at [67, 441] on link "Past Invoices" at bounding box center [110, 437] width 178 height 30
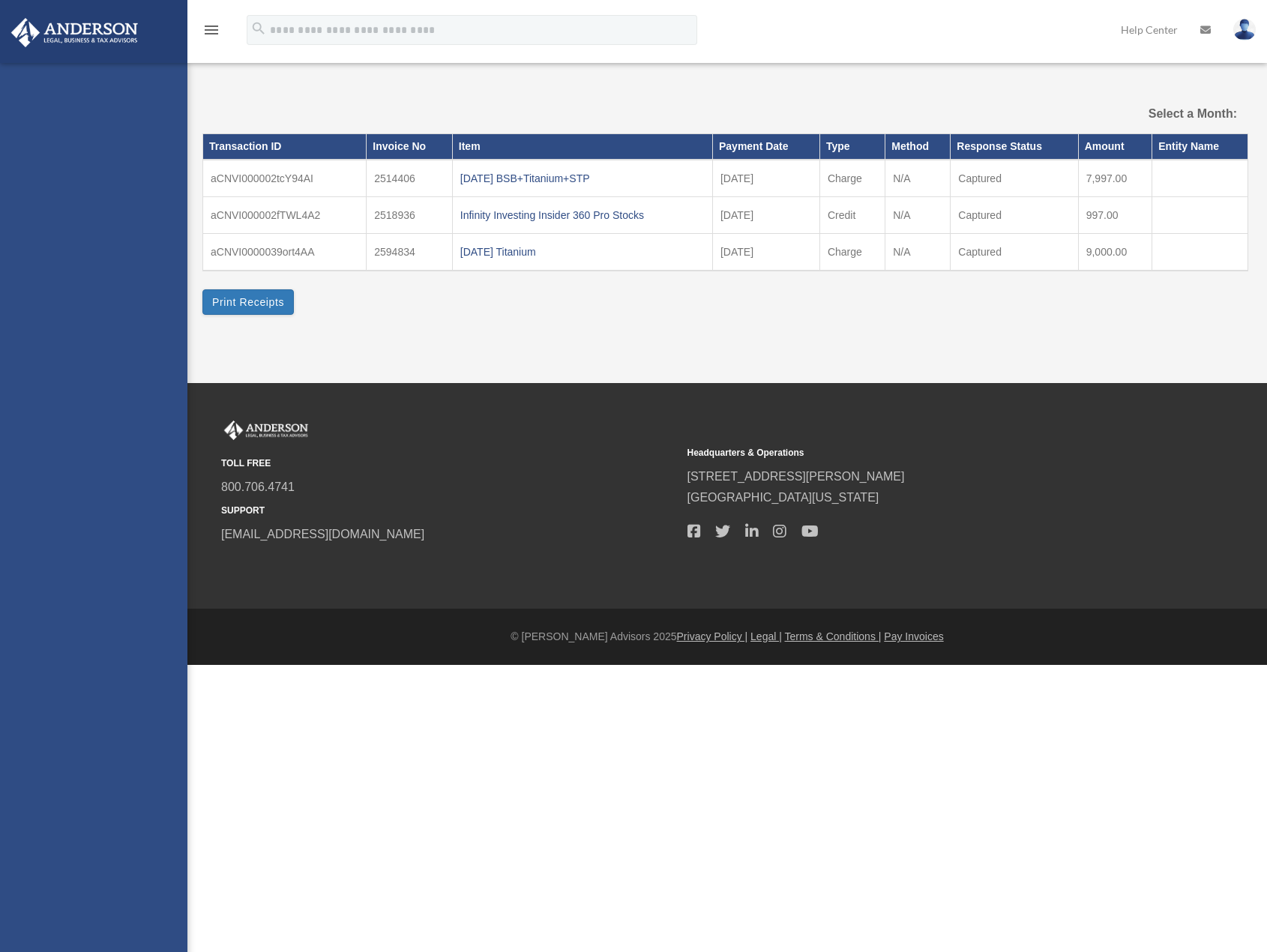
select select
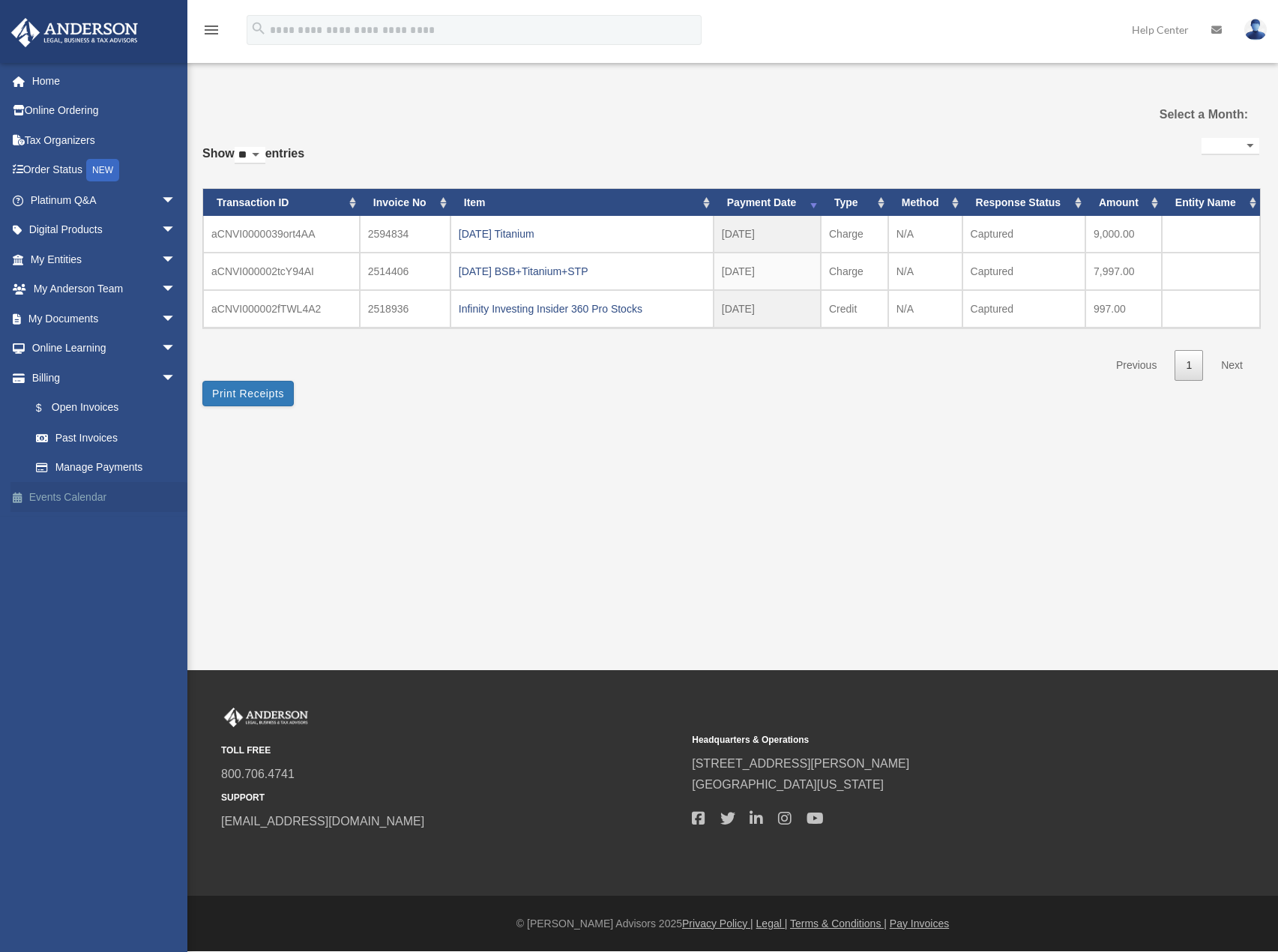
click at [68, 494] on link "Events Calendar" at bounding box center [105, 496] width 188 height 30
